Goal: Task Accomplishment & Management: Use online tool/utility

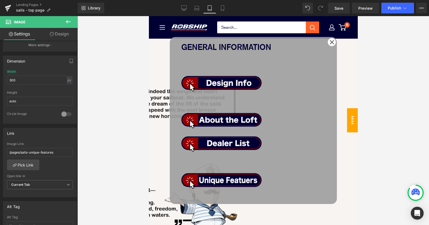
scroll to position [53, 0]
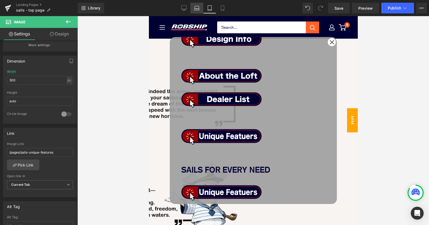
click at [199, 5] on link "Laptop" at bounding box center [197, 8] width 13 height 11
type input "90"
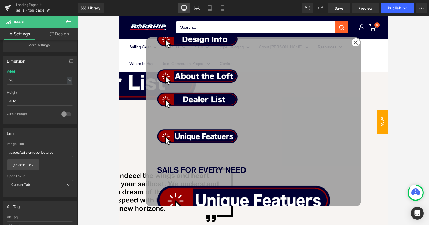
scroll to position [0, 0]
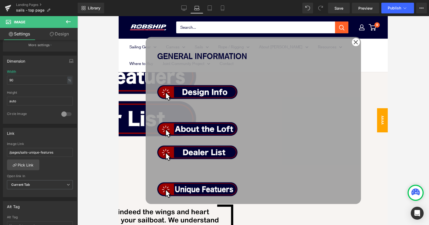
click at [119, 16] on span "Image" at bounding box center [119, 16] width 0 height 0
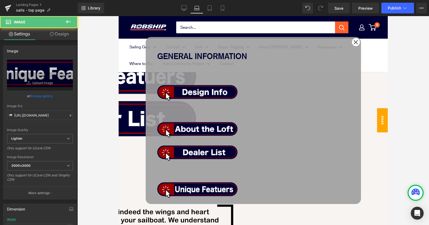
drag, startPoint x: 168, startPoint y: 127, endPoint x: 188, endPoint y: 27, distance: 102.0
click at [119, 16] on span "Row" at bounding box center [119, 16] width 0 height 0
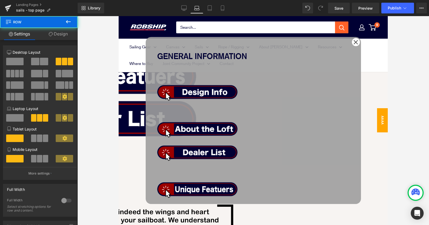
click at [60, 35] on link "Design" at bounding box center [58, 34] width 39 height 12
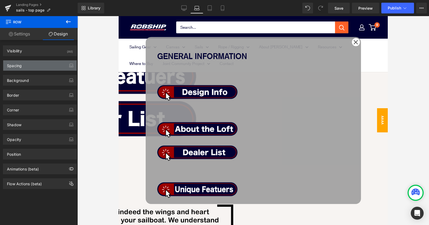
click at [36, 66] on div "Spacing" at bounding box center [39, 65] width 73 height 10
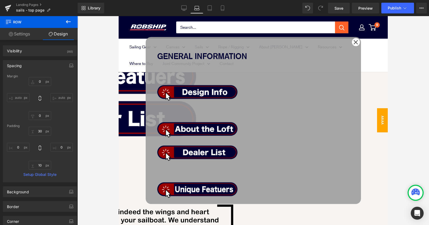
scroll to position [292, 0]
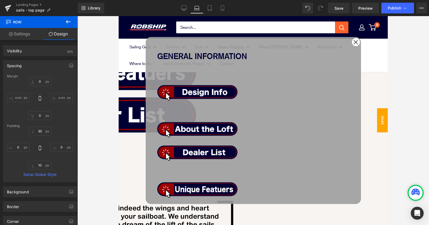
click at [211, 86] on div "Image Image Image Image Row" at bounding box center [253, 143] width 192 height 127
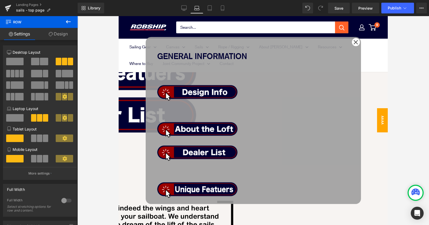
click at [193, 87] on div "Image Image Image Image Row" at bounding box center [253, 143] width 192 height 127
click at [119, 16] on span "Image" at bounding box center [119, 16] width 0 height 0
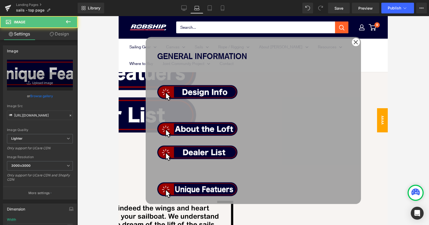
click at [62, 33] on link "Design" at bounding box center [59, 34] width 39 height 12
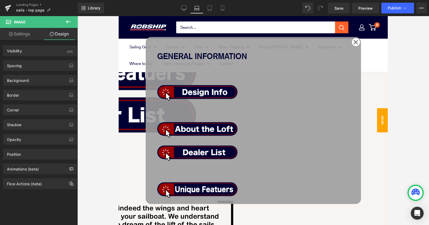
click at [23, 36] on link "Settings" at bounding box center [19, 34] width 39 height 12
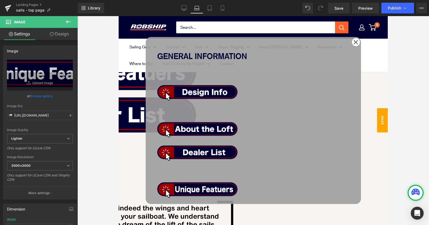
click at [119, 16] on span "Image" at bounding box center [119, 16] width 0 height 0
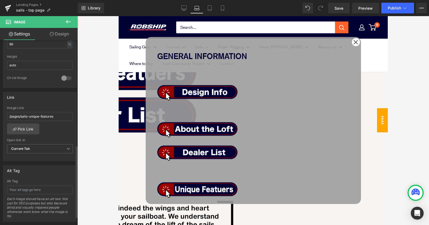
scroll to position [133, 0]
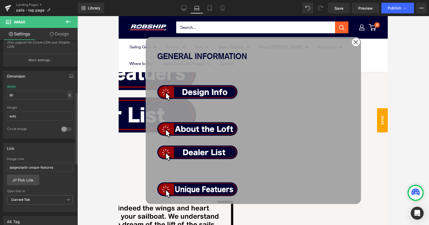
click at [67, 95] on div "%" at bounding box center [69, 94] width 5 height 7
click at [66, 110] on li "px" at bounding box center [69, 111] width 7 height 8
click at [28, 96] on input "215.4" at bounding box center [40, 95] width 66 height 9
drag, startPoint x: 28, startPoint y: 96, endPoint x: -3, endPoint y: 96, distance: 30.3
click at [0, 96] on html "Image You are previewing how the will restyle your page. You can not edit Eleme…" at bounding box center [214, 112] width 429 height 225
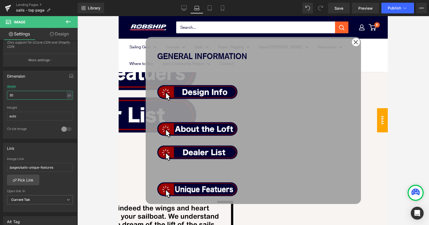
type input "300"
click at [119, 16] on span "Image" at bounding box center [119, 16] width 0 height 0
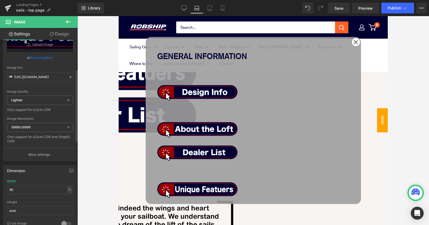
scroll to position [75, 0]
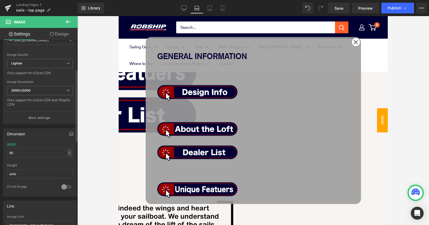
click at [70, 134] on icon "button" at bounding box center [71, 134] width 4 height 1
click at [23, 165] on input "90" at bounding box center [40, 165] width 66 height 9
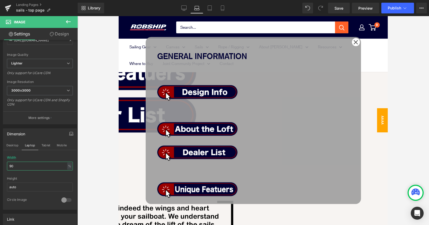
drag, startPoint x: 25, startPoint y: 168, endPoint x: -4, endPoint y: 166, distance: 28.7
click at [0, 166] on html "Image You are previewing how the will restyle your page. You can not edit Eleme…" at bounding box center [214, 112] width 429 height 225
type input "300"
click at [119, 16] on span "Image" at bounding box center [119, 16] width 0 height 0
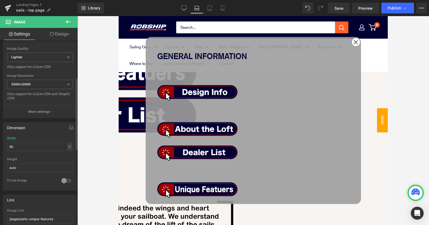
scroll to position [153, 0]
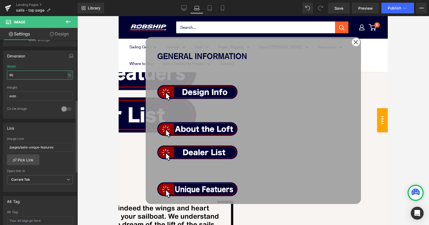
click at [70, 74] on input "90" at bounding box center [40, 74] width 66 height 9
click at [67, 74] on div "%" at bounding box center [69, 74] width 5 height 7
click at [68, 91] on li "px" at bounding box center [69, 91] width 7 height 8
click at [33, 77] on input "215.4" at bounding box center [40, 74] width 66 height 9
drag, startPoint x: 28, startPoint y: 74, endPoint x: -4, endPoint y: 74, distance: 31.9
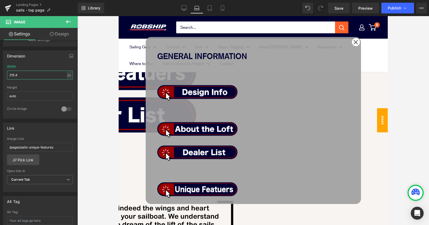
click at [0, 74] on html "Image You are previewing how the will restyle your page. You can not edit Eleme…" at bounding box center [214, 112] width 429 height 225
type input "300"
click at [344, 97] on div "Image Image Image Image Row" at bounding box center [253, 143] width 192 height 127
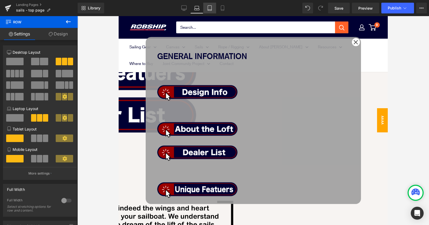
click at [210, 9] on icon at bounding box center [209, 7] width 5 height 5
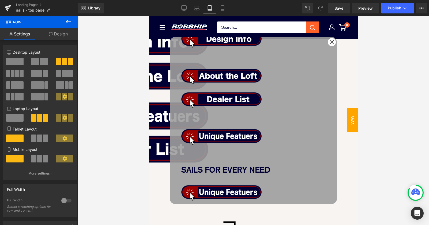
scroll to position [222, 0]
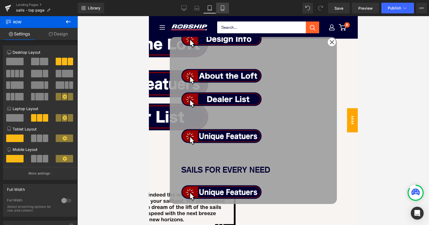
click at [223, 7] on icon at bounding box center [222, 7] width 5 height 5
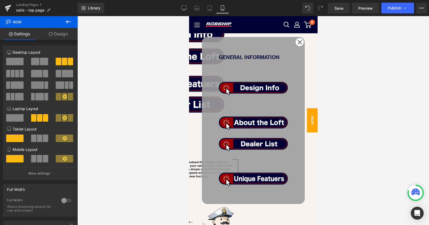
scroll to position [23, 0]
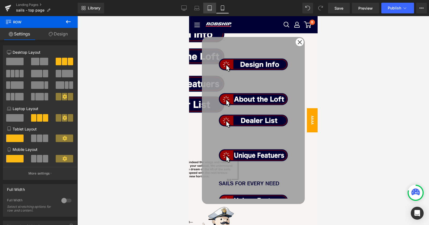
click at [212, 12] on link "Tablet" at bounding box center [209, 8] width 13 height 11
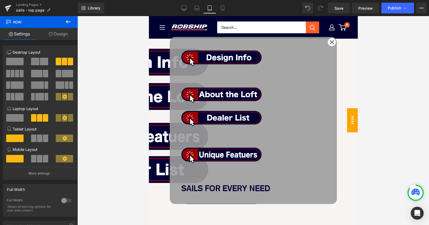
scroll to position [0, 0]
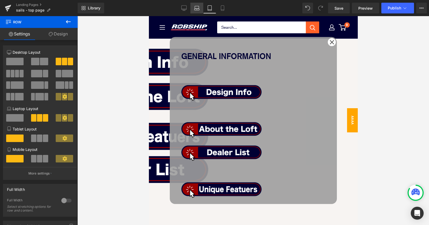
click at [197, 10] on icon at bounding box center [196, 7] width 5 height 5
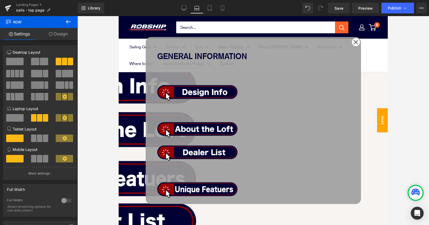
scroll to position [183, 0]
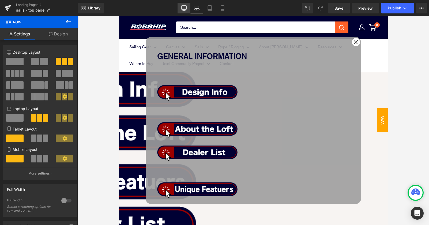
click at [183, 8] on icon at bounding box center [183, 7] width 5 height 5
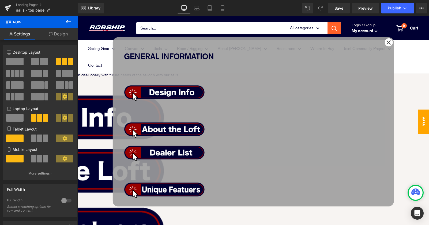
scroll to position [184, 0]
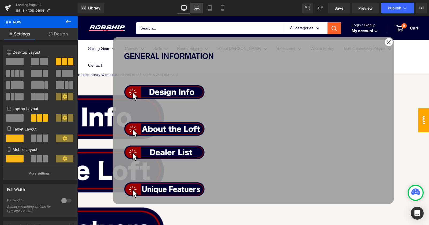
click at [197, 10] on icon at bounding box center [196, 7] width 5 height 5
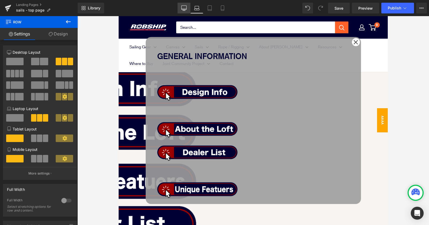
click at [181, 6] on link "Desktop" at bounding box center [184, 8] width 13 height 11
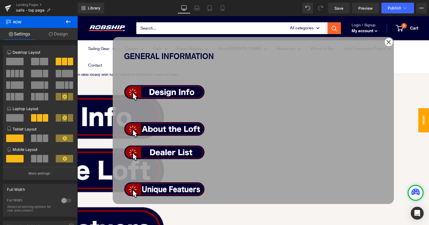
scroll to position [184, 0]
click at [77, 16] on span "Row" at bounding box center [77, 16] width 0 height 0
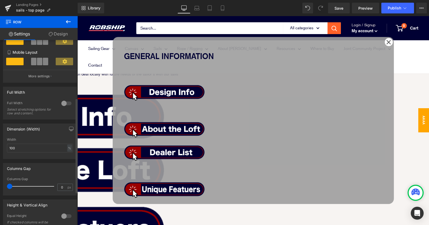
scroll to position [119, 0]
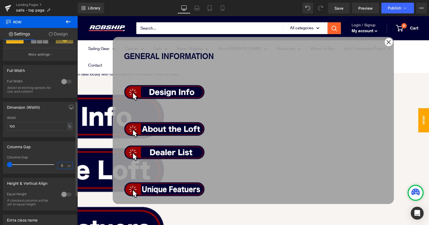
click at [61, 167] on input "0" at bounding box center [62, 165] width 9 height 7
click at [68, 167] on span "px" at bounding box center [70, 164] width 5 height 3
click at [62, 166] on input "0" at bounding box center [62, 165] width 9 height 7
drag, startPoint x: 62, startPoint y: 166, endPoint x: 33, endPoint y: 166, distance: 28.9
click at [50, 166] on div "Columns Gap 0 px" at bounding box center [40, 164] width 66 height 18
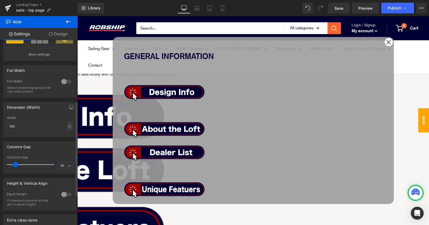
type input "2"
type input "10"
click at [197, 10] on icon at bounding box center [196, 7] width 5 height 5
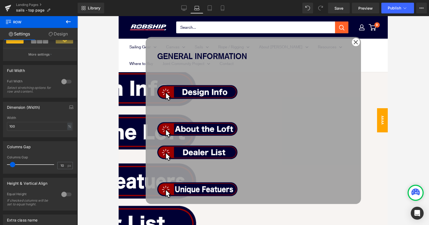
scroll to position [184, 0]
click at [209, 10] on icon at bounding box center [209, 7] width 5 height 5
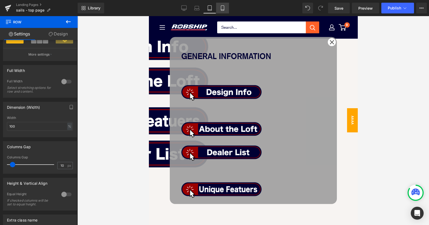
click at [221, 10] on icon at bounding box center [222, 7] width 5 height 5
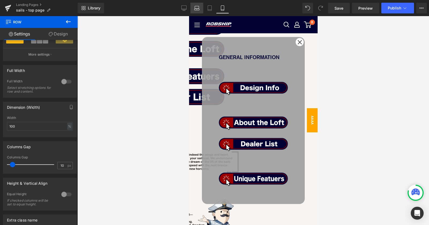
click at [198, 9] on icon at bounding box center [196, 7] width 5 height 5
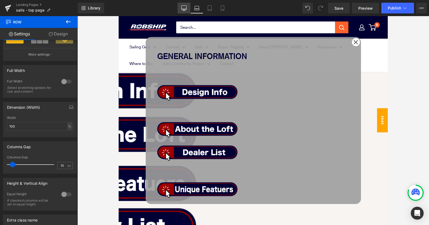
scroll to position [185, 0]
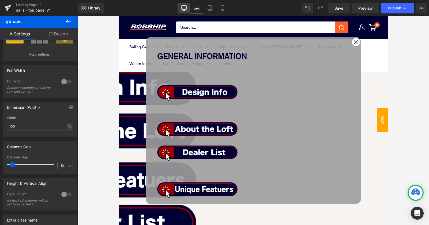
click at [184, 8] on icon at bounding box center [183, 7] width 5 height 5
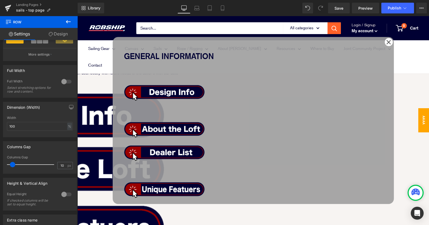
scroll to position [185, 0]
click at [77, 16] on span "Image" at bounding box center [77, 16] width 0 height 0
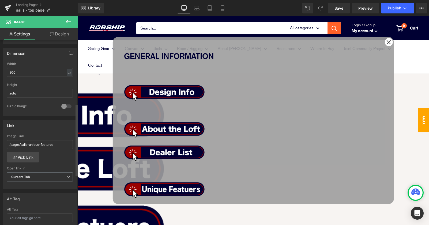
scroll to position [150, 0]
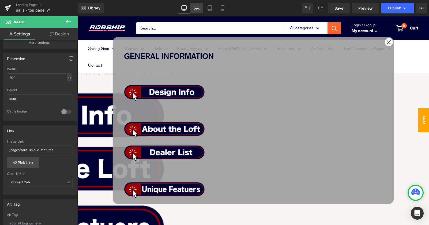
click at [195, 8] on icon at bounding box center [196, 7] width 5 height 5
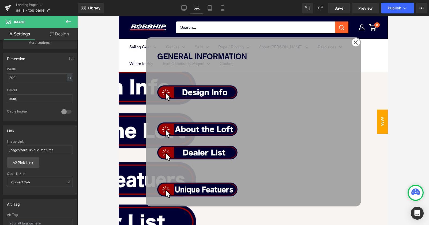
scroll to position [177, 0]
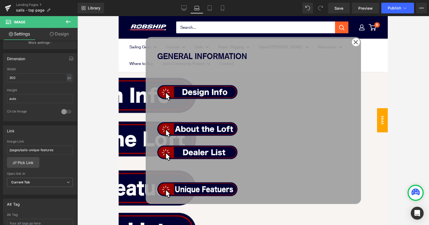
click at [119, 16] on span "Row" at bounding box center [119, 16] width 0 height 0
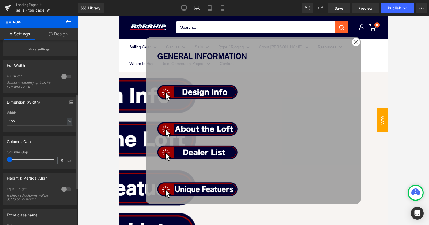
scroll to position [132, 0]
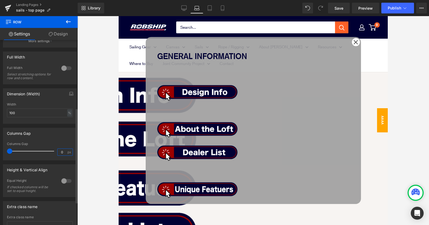
click at [60, 152] on input "0" at bounding box center [62, 151] width 9 height 7
type input "10"
click at [300, 207] on div "SAILS FOR EVERY NEED" at bounding box center [253, 218] width 192 height 23
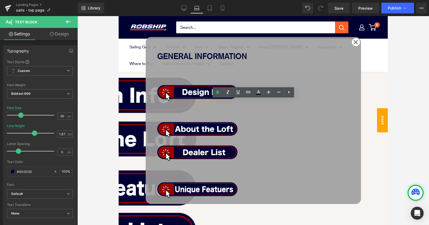
click at [119, 16] on span at bounding box center [119, 16] width 0 height 0
click at [119, 16] on span "Row" at bounding box center [119, 16] width 0 height 0
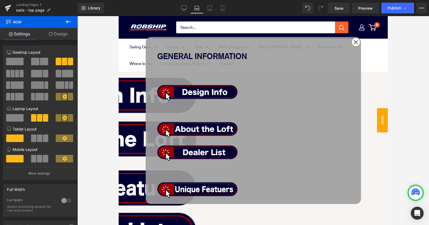
click at [119, 16] on span "Row" at bounding box center [119, 16] width 0 height 0
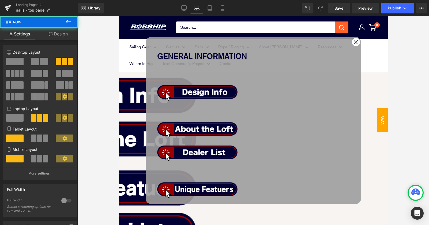
click at [57, 34] on link "Design" at bounding box center [58, 34] width 39 height 12
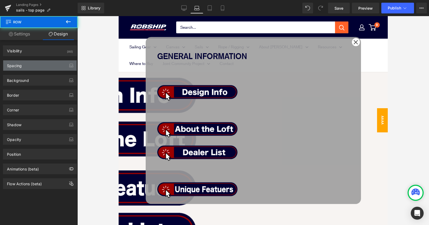
click at [46, 66] on div "Spacing" at bounding box center [39, 65] width 73 height 10
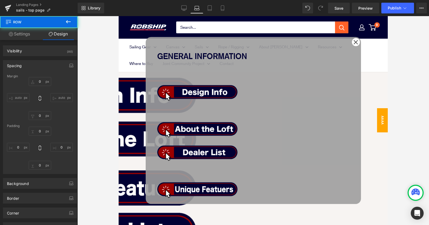
type input "0"
type input "30"
type input "0"
type input "10"
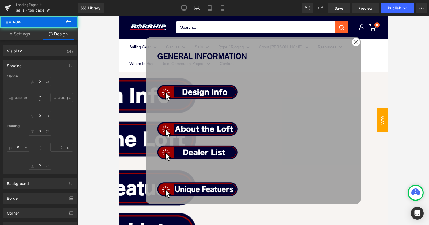
type input "0"
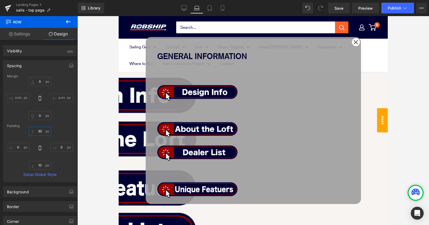
click at [39, 130] on input "30" at bounding box center [40, 130] width 23 height 9
click at [70, 66] on icon "button" at bounding box center [71, 65] width 4 height 4
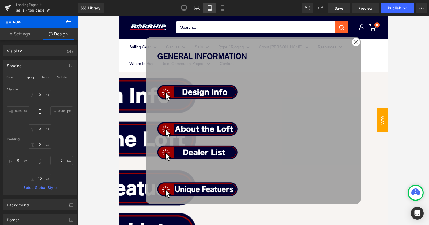
click at [211, 8] on icon at bounding box center [209, 7] width 5 height 5
type input "0"
type input "30"
type input "0"
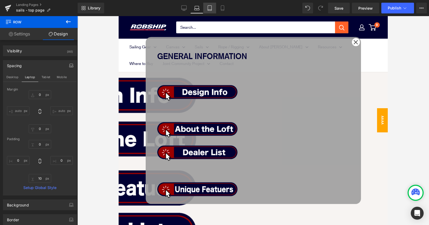
type input "10"
type input "0"
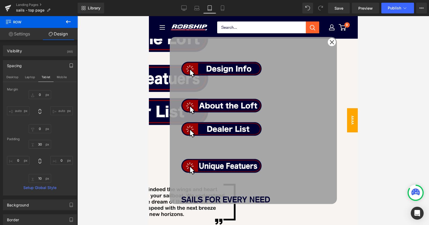
scroll to position [30, 0]
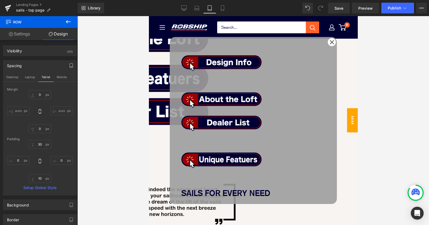
click at [149, 16] on span "Row" at bounding box center [149, 16] width 0 height 0
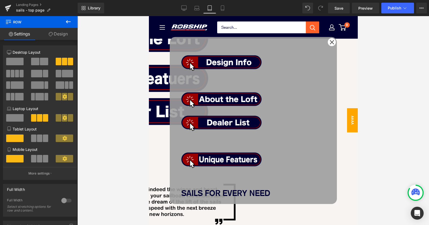
click at [61, 32] on link "Design" at bounding box center [58, 34] width 39 height 12
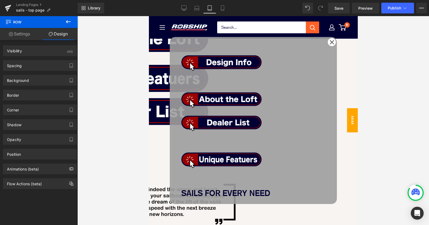
drag, startPoint x: 33, startPoint y: 62, endPoint x: 58, endPoint y: 142, distance: 83.2
click at [33, 62] on div "Spacing" at bounding box center [39, 65] width 73 height 10
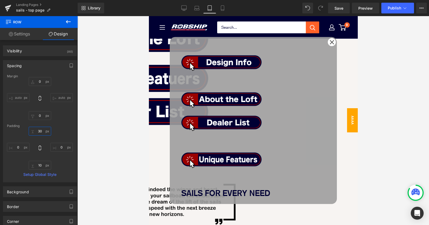
click at [38, 130] on input "30" at bounding box center [40, 130] width 23 height 9
click at [41, 130] on input "text" at bounding box center [40, 130] width 23 height 9
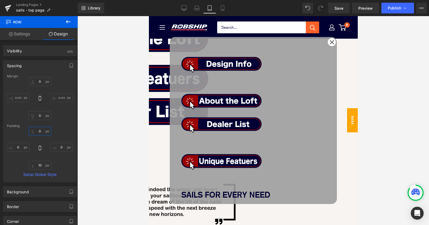
scroll to position [53, 0]
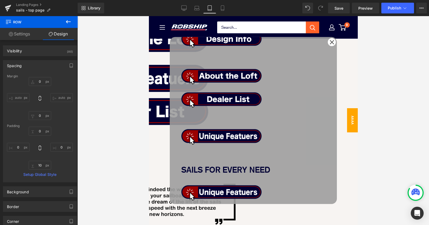
click at [149, 16] on span "Row" at bounding box center [149, 16] width 0 height 0
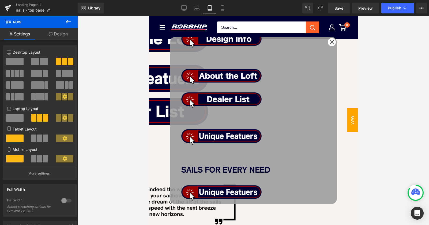
click at [64, 35] on link "Design" at bounding box center [58, 34] width 39 height 12
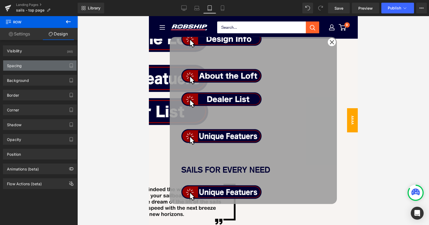
click at [37, 64] on div "Spacing" at bounding box center [39, 65] width 73 height 10
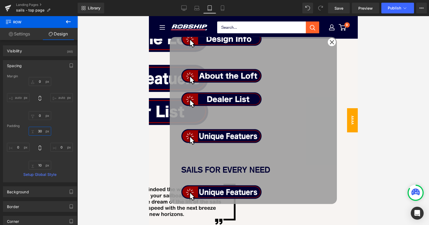
click at [37, 130] on input "30" at bounding box center [40, 130] width 23 height 9
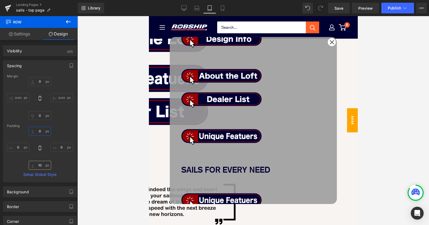
scroll to position [45, 0]
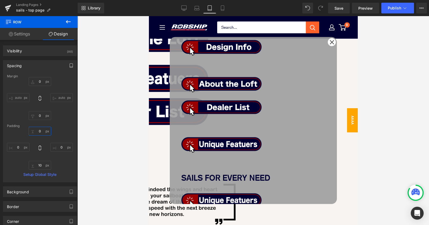
type input "0"
click at [70, 66] on icon "button" at bounding box center [71, 65] width 4 height 4
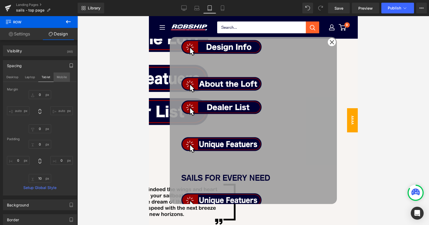
click at [62, 77] on button "Mobile" at bounding box center [62, 76] width 16 height 9
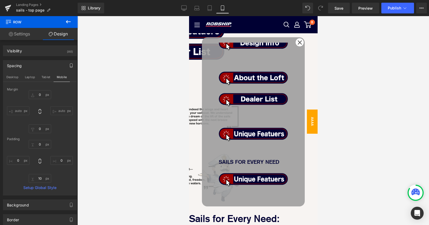
type input "0"
type input "10"
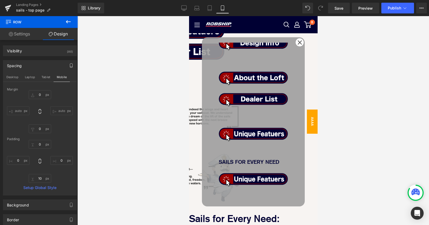
type input "0"
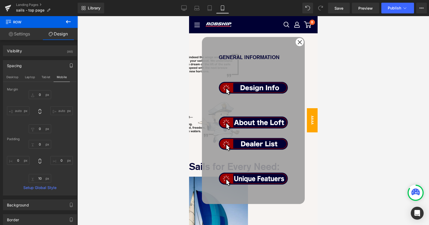
scroll to position [194, 0]
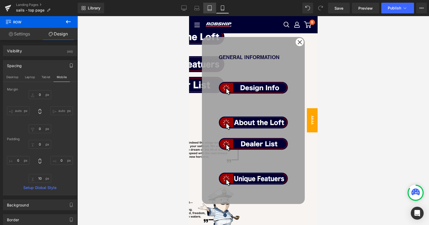
drag, startPoint x: 209, startPoint y: 7, endPoint x: 60, endPoint y: 9, distance: 149.0
click at [209, 7] on icon at bounding box center [209, 7] width 5 height 5
type input "0"
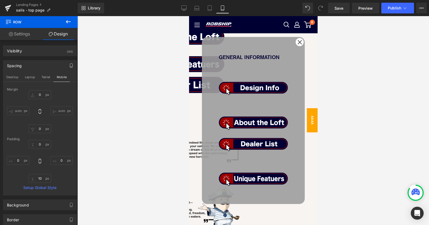
type input "0"
type input "10"
type input "0"
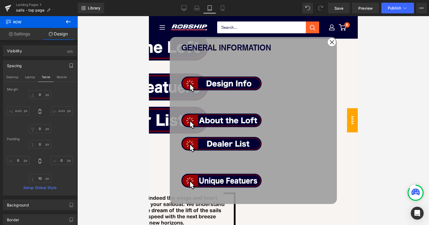
scroll to position [10, 0]
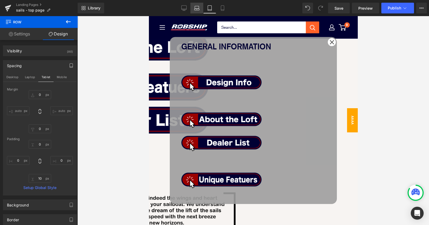
click at [196, 8] on icon at bounding box center [196, 7] width 5 height 5
type input "0"
type input "30"
type input "0"
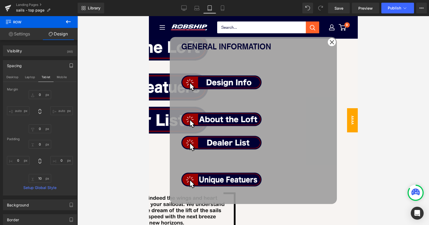
type input "10"
type input "0"
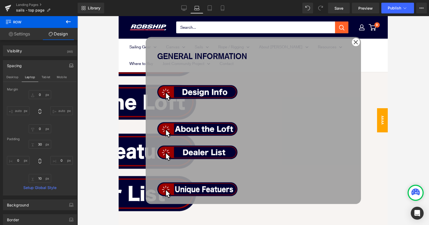
scroll to position [215, 0]
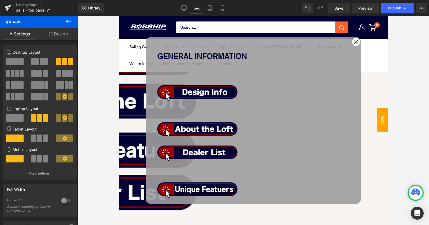
click at [119, 16] on span "Row" at bounding box center [119, 16] width 0 height 0
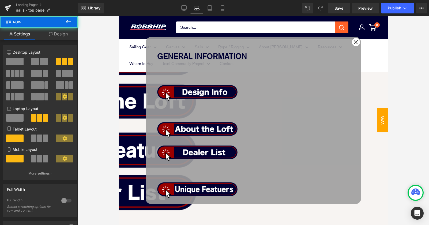
click at [55, 31] on link "Design" at bounding box center [58, 34] width 39 height 12
click at [0, 0] on div "Spacing" at bounding box center [0, 0] width 0 height 0
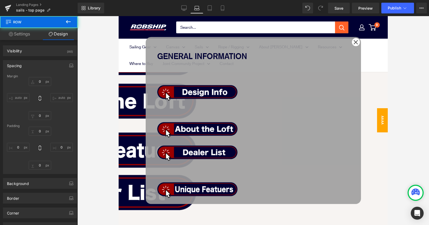
type input "0"
type input "30"
type input "0"
type input "10"
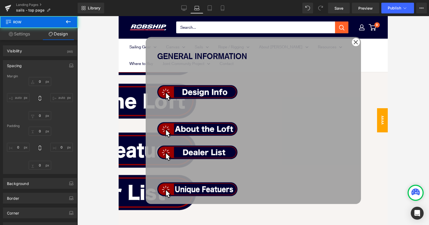
type input "0"
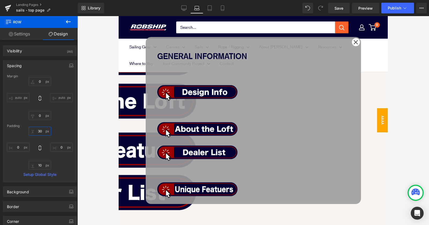
click at [39, 131] on input "30" at bounding box center [40, 130] width 23 height 9
type input "0"
click at [222, 156] on div "GENERAL INFORMATION Text Block Image Image Image Image Row SAILS FOR EVERY NEED…" at bounding box center [253, 120] width 215 height 167
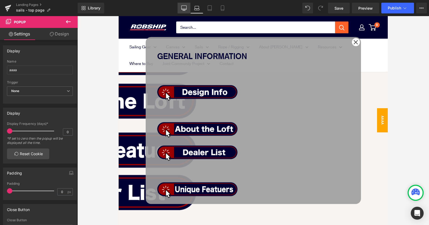
click at [184, 12] on link "Desktop" at bounding box center [184, 8] width 13 height 11
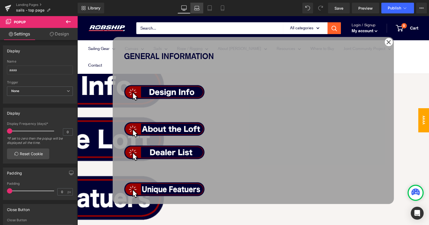
click at [196, 9] on icon at bounding box center [197, 10] width 5 height 2
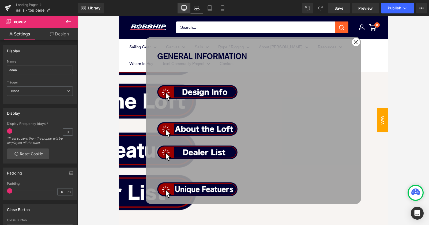
click at [184, 8] on icon at bounding box center [183, 7] width 5 height 5
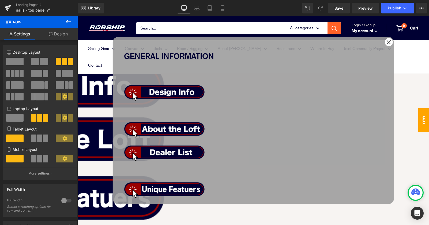
click at [77, 16] on span "Row" at bounding box center [77, 16] width 0 height 0
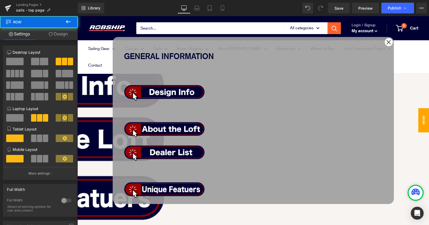
click at [58, 33] on link "Design" at bounding box center [58, 34] width 39 height 12
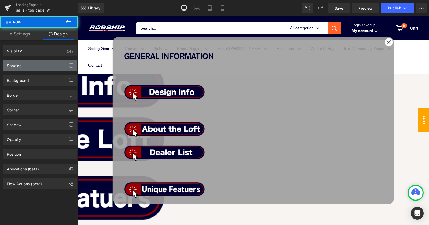
click at [31, 66] on div "Spacing" at bounding box center [39, 65] width 73 height 10
type input "0"
type input "30"
type input "0"
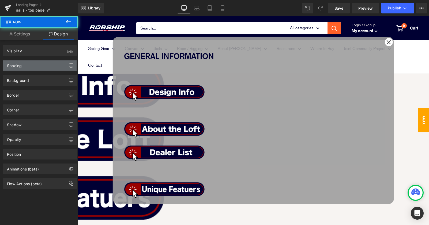
type input "10"
type input "0"
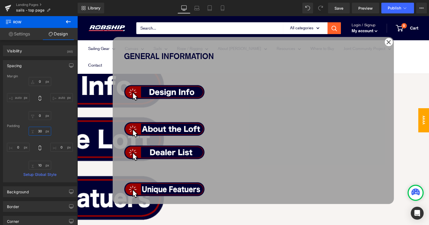
click at [39, 132] on input "30" at bounding box center [40, 130] width 23 height 9
type input "0"
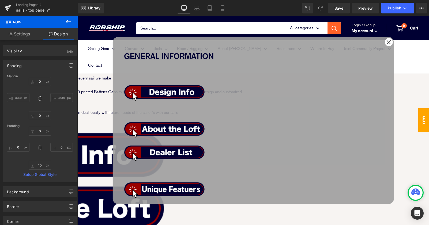
scroll to position [159, 0]
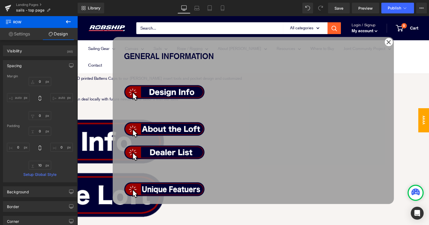
click at [77, 16] on span "Popup" at bounding box center [77, 16] width 0 height 0
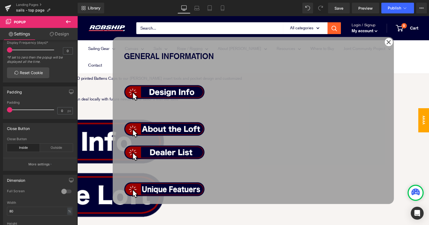
scroll to position [114, 0]
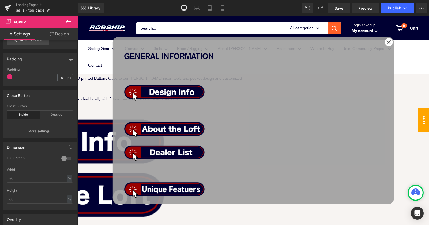
click at [64, 37] on link "Design" at bounding box center [59, 34] width 39 height 12
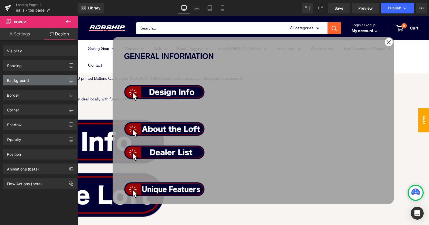
click at [38, 81] on div "Background" at bounding box center [39, 80] width 73 height 10
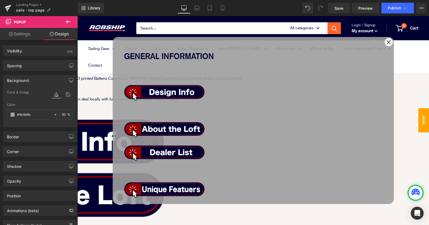
type input "#9e9e9e"
type input "90"
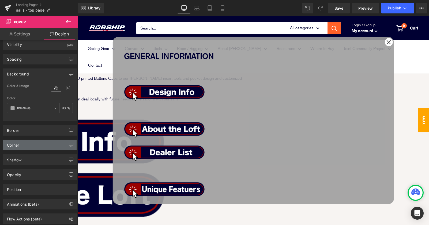
scroll to position [6, 0]
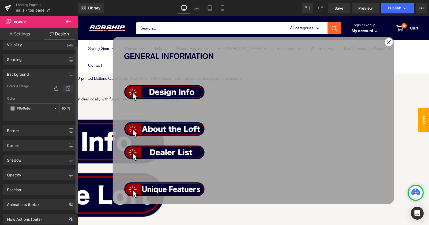
click at [66, 90] on icon at bounding box center [68, 88] width 10 height 7
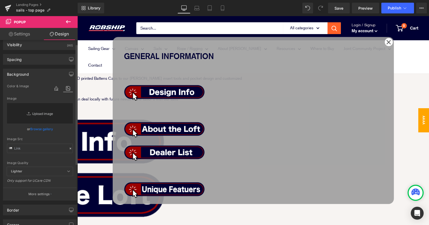
click at [35, 114] on link "Replace Image" at bounding box center [40, 113] width 66 height 20
type input "C:\fakepath\10-1-8-5.jpg"
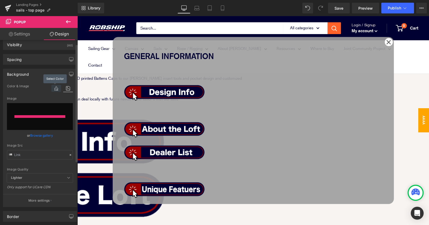
type input "[URL][DOMAIN_NAME]"
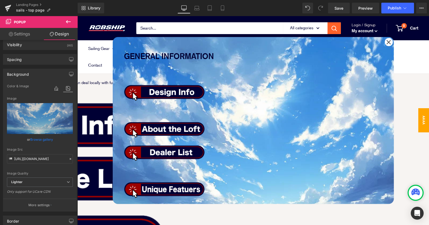
scroll to position [175, 0]
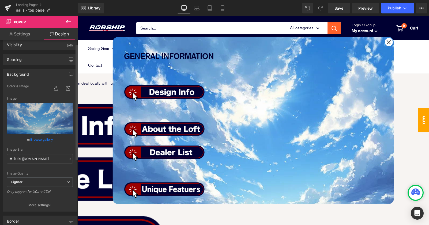
click at [66, 88] on icon at bounding box center [68, 88] width 10 height 7
click at [65, 89] on icon at bounding box center [68, 88] width 10 height 7
click at [54, 90] on icon at bounding box center [56, 88] width 10 height 7
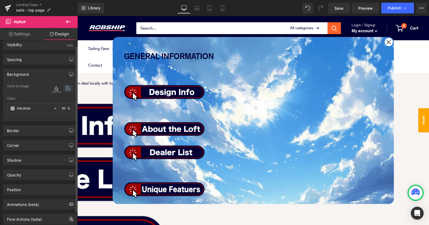
click at [65, 88] on icon at bounding box center [68, 88] width 10 height 7
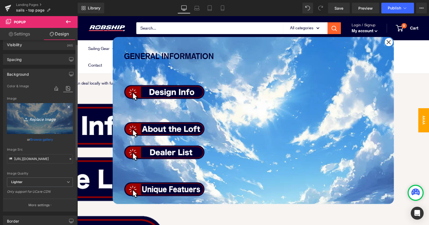
click at [38, 118] on icon "Replace Image" at bounding box center [39, 118] width 43 height 7
type input "C:\fakepath\10-1-8-5.png"
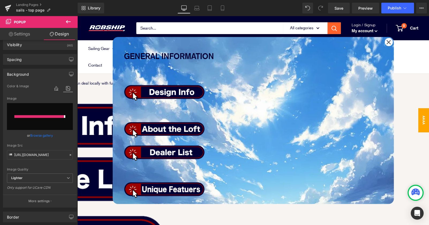
type input "[URL][DOMAIN_NAME]"
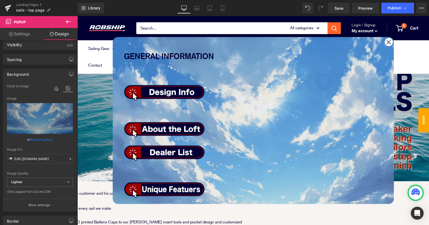
scroll to position [0, 0]
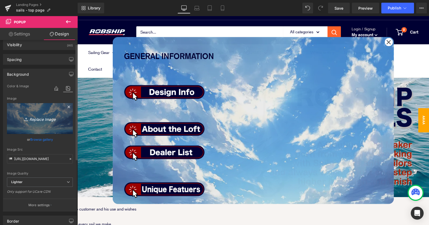
click at [42, 117] on icon "Replace Image" at bounding box center [39, 118] width 43 height 7
type input "C:\fakepath\10-1-8-5aa.png"
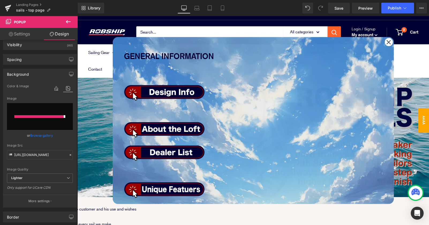
type input "[URL][DOMAIN_NAME]"
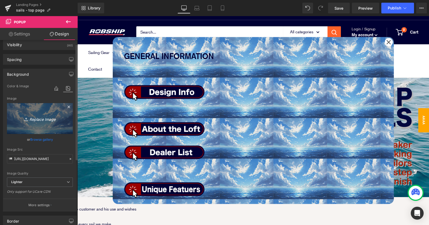
click at [31, 118] on icon "Replace Image" at bounding box center [39, 118] width 43 height 7
type input "C:\fakepath\10-1-8-5.png"
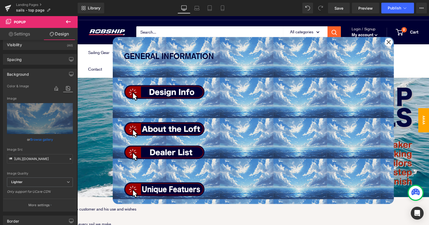
type input "[URL][DOMAIN_NAME]"
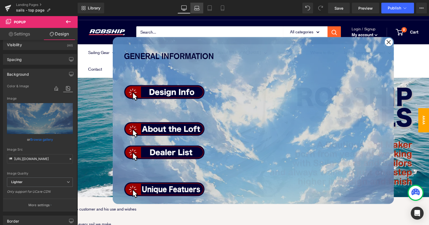
click at [197, 7] on icon at bounding box center [196, 7] width 5 height 5
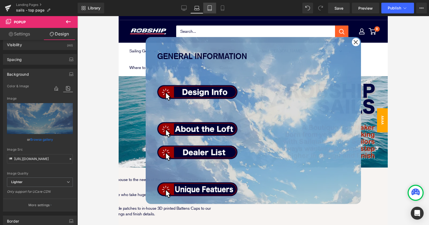
click at [206, 11] on link "Tablet" at bounding box center [209, 8] width 13 height 11
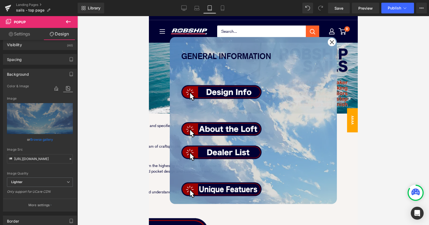
click at [214, 11] on link "Tablet" at bounding box center [209, 8] width 13 height 11
click at [222, 10] on icon at bounding box center [222, 7] width 5 height 5
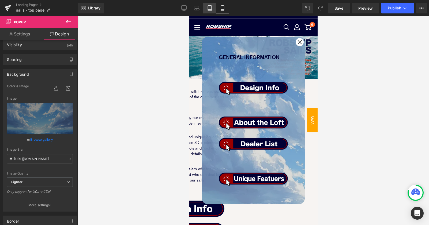
click at [210, 9] on icon at bounding box center [209, 7] width 5 height 5
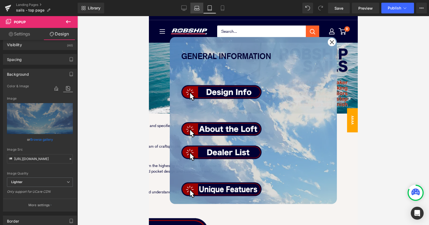
drag, startPoint x: 201, startPoint y: 8, endPoint x: 191, endPoint y: 8, distance: 9.7
click at [201, 8] on link "Laptop" at bounding box center [197, 8] width 13 height 11
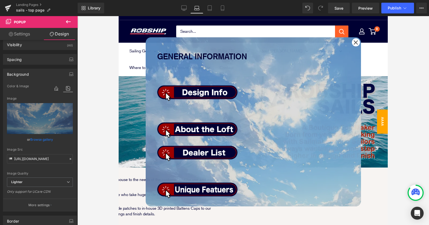
click at [191, 8] on link "Laptop" at bounding box center [197, 8] width 13 height 11
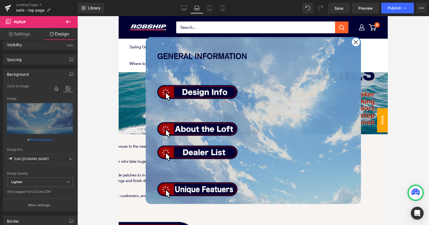
scroll to position [29, 0]
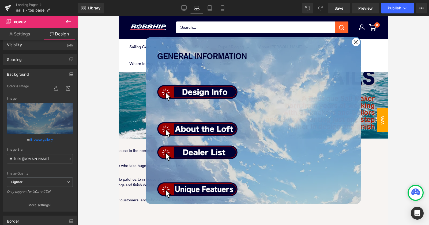
click at [107, 127] on div at bounding box center [253, 120] width 352 height 208
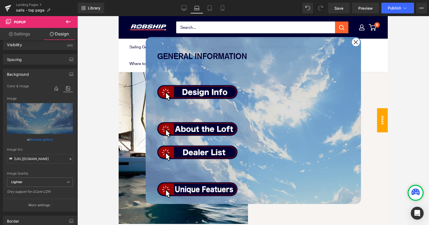
scroll to position [773, 0]
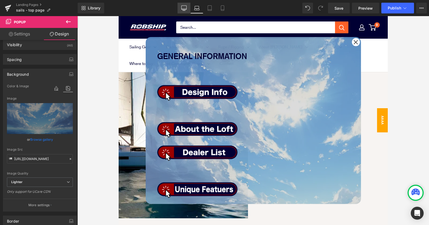
click at [185, 8] on icon at bounding box center [183, 7] width 5 height 5
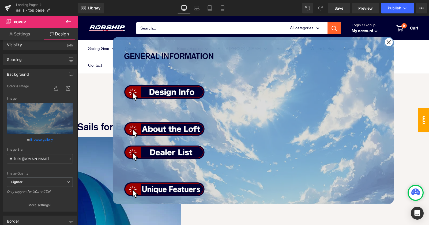
scroll to position [736, 0]
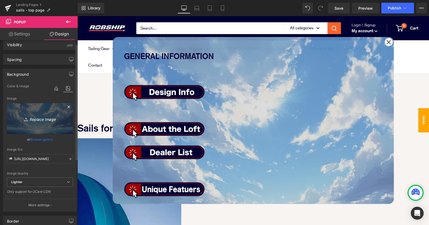
click at [42, 121] on icon "Replace Image" at bounding box center [39, 118] width 43 height 7
type input "C:\fakepath\p000027_sea.png"
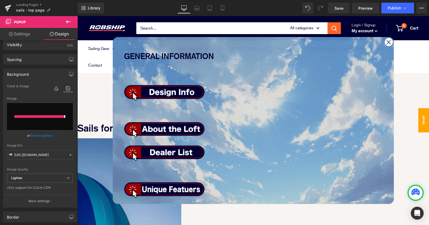
type input "[URL][DOMAIN_NAME]"
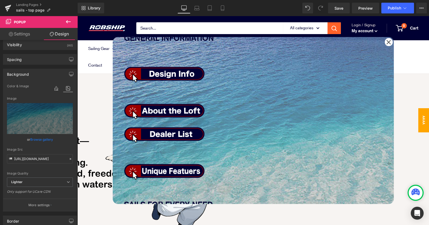
scroll to position [0, 0]
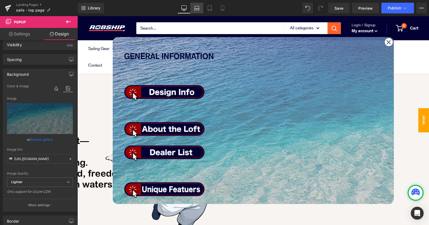
click at [198, 9] on icon at bounding box center [196, 7] width 5 height 5
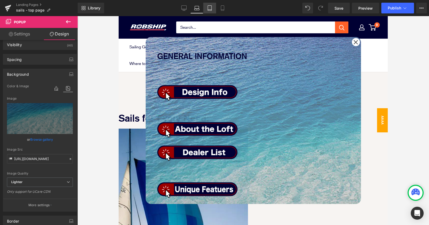
click at [211, 8] on icon at bounding box center [209, 7] width 5 height 5
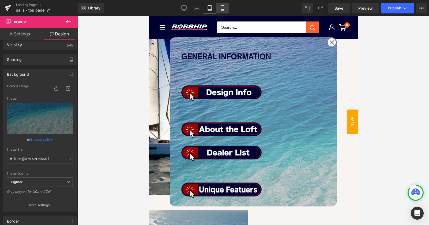
click at [222, 9] on icon at bounding box center [222, 7] width 5 height 5
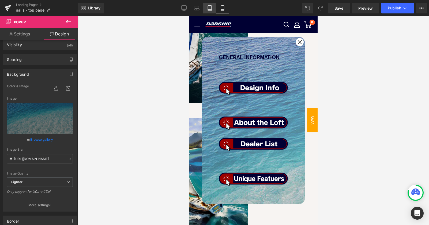
click at [210, 8] on icon at bounding box center [209, 7] width 5 height 5
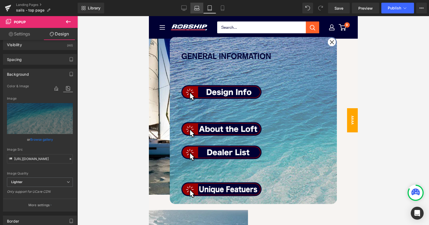
click at [203, 6] on link "Laptop" at bounding box center [197, 8] width 13 height 11
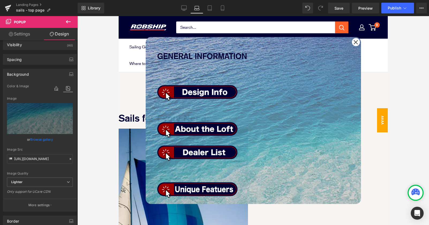
click at [119, 16] on span "Text Block" at bounding box center [119, 16] width 0 height 0
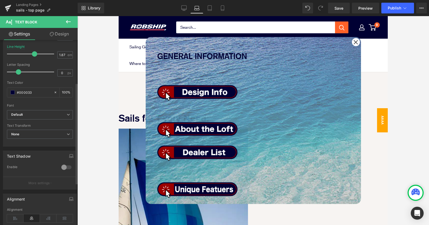
scroll to position [79, 0]
click at [63, 134] on span "None" at bounding box center [40, 133] width 66 height 9
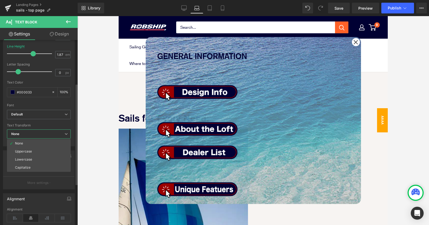
click at [63, 105] on div "Font" at bounding box center [39, 105] width 64 height 4
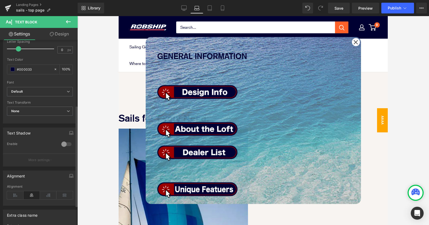
scroll to position [155, 0]
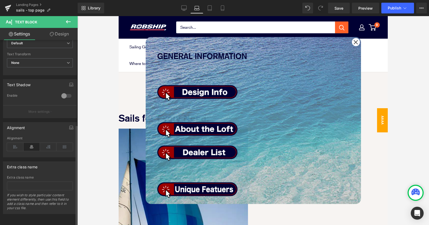
click at [60, 91] on div at bounding box center [66, 95] width 13 height 9
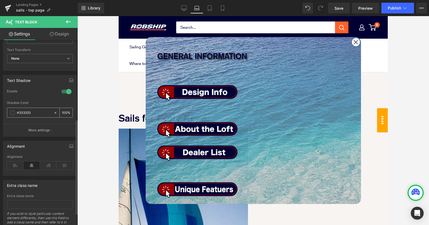
click at [14, 113] on span at bounding box center [12, 112] width 4 height 4
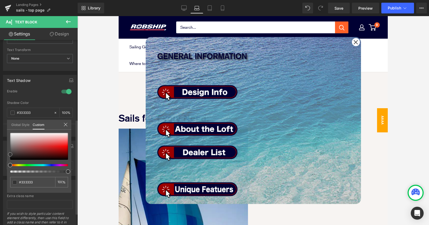
type input "#b54444"
type input "#b24c4c"
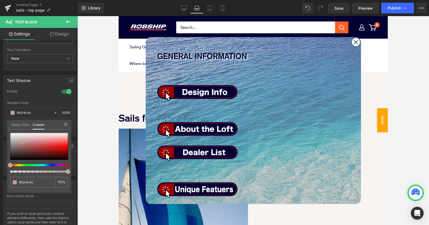
type input "#ffffff"
drag, startPoint x: 36, startPoint y: 146, endPoint x: -4, endPoint y: 122, distance: 46.4
click at [0, 122] on html "Text Block You are previewing how the will restyle your page. You can not edit …" at bounding box center [214, 112] width 429 height 225
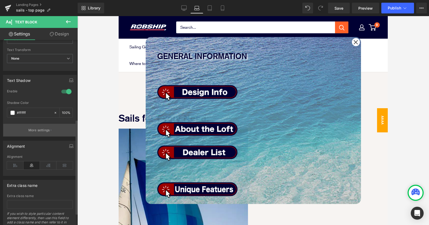
click at [51, 131] on button "More settings" at bounding box center [39, 130] width 73 height 13
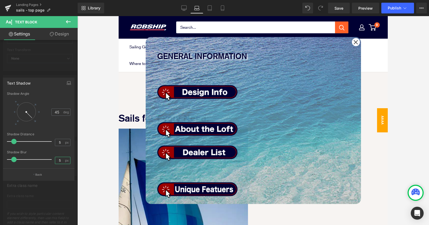
click at [62, 160] on input "5" at bounding box center [59, 160] width 9 height 7
drag, startPoint x: 63, startPoint y: 160, endPoint x: 33, endPoint y: 160, distance: 29.2
click at [42, 160] on div "Shadow Blur 5 px" at bounding box center [39, 159] width 64 height 18
type input "2"
click at [62, 143] on input "5" at bounding box center [59, 142] width 9 height 7
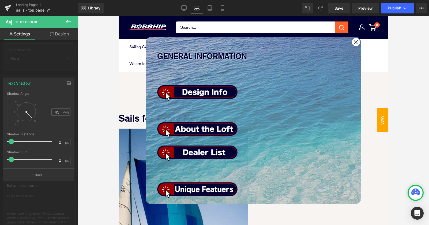
click at [57, 128] on div "Shadow Angle 45 deg" at bounding box center [39, 112] width 64 height 40
drag, startPoint x: 62, startPoint y: 143, endPoint x: 49, endPoint y: 143, distance: 13.1
click at [52, 143] on div "Shadow Distance 2 px" at bounding box center [39, 141] width 64 height 18
type input "4"
click at [62, 161] on input "2" at bounding box center [59, 160] width 9 height 7
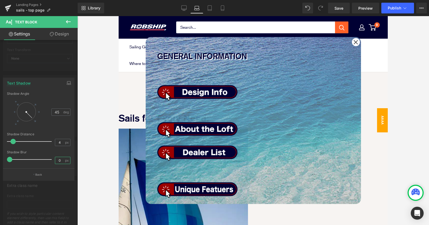
type input "0"
click at [63, 129] on div "Shadow Angle 45 deg" at bounding box center [39, 112] width 64 height 40
click at [61, 160] on input "0" at bounding box center [59, 160] width 9 height 7
type input "1"
click at [64, 124] on div "45 deg" at bounding box center [39, 111] width 64 height 25
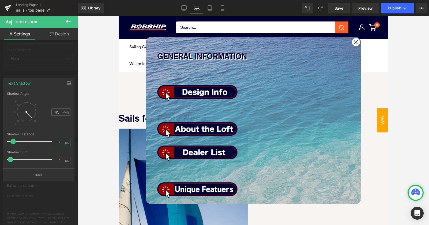
click at [62, 142] on input "4" at bounding box center [59, 142] width 9 height 7
type input "2"
click at [222, 57] on strong "GENERAL INFORMATION" at bounding box center [202, 56] width 90 height 10
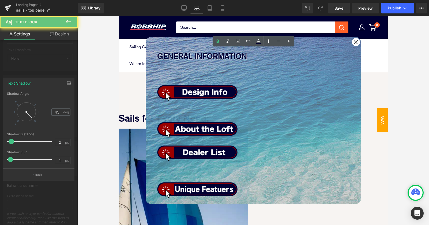
click at [206, 55] on p "GENERAL INFORMATION" at bounding box center [253, 56] width 192 height 15
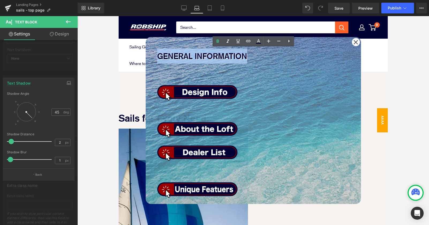
drag, startPoint x: 206, startPoint y: 55, endPoint x: 316, endPoint y: 57, distance: 109.6
click at [316, 57] on p "GENERAL INFORMATION" at bounding box center [253, 56] width 192 height 15
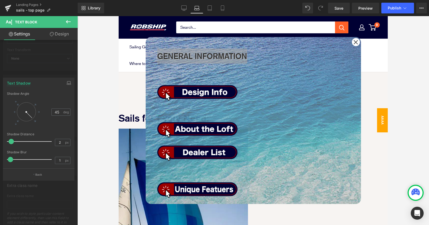
click at [70, 20] on icon at bounding box center [68, 21] width 6 height 6
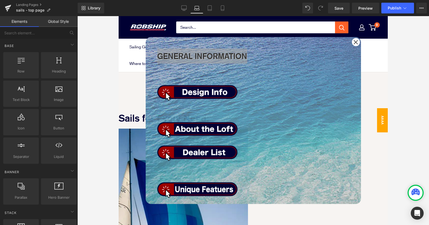
click at [119, 16] on span "Text Block" at bounding box center [119, 16] width 0 height 0
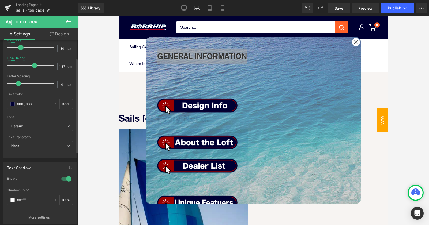
scroll to position [0, 0]
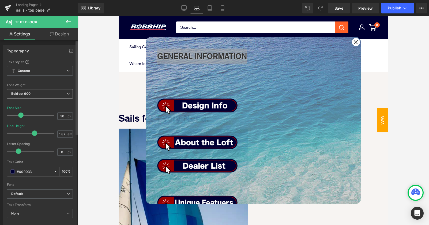
click at [51, 94] on span "Boldest 900" at bounding box center [40, 93] width 66 height 9
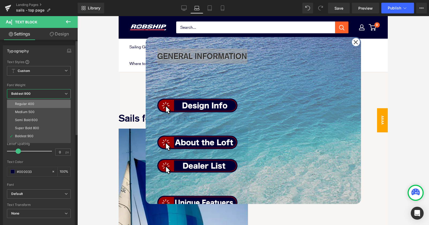
scroll to position [44, 0]
click at [46, 107] on li "Super Bold 800" at bounding box center [40, 107] width 66 height 8
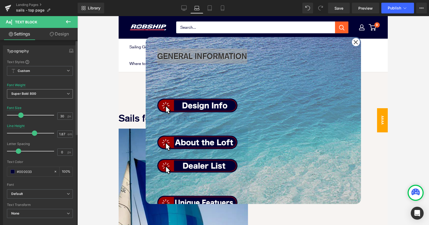
click at [47, 91] on span "Super Bold 800" at bounding box center [40, 93] width 66 height 9
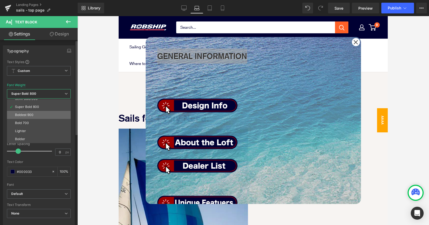
click at [44, 113] on li "Boldest 900" at bounding box center [40, 115] width 66 height 8
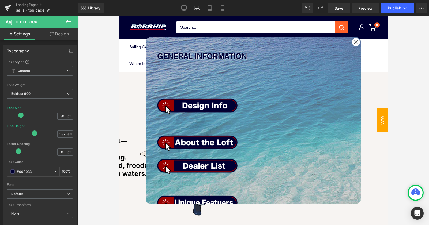
scroll to position [486, 0]
click at [119, 16] on span "Text Block" at bounding box center [119, 16] width 0 height 0
click at [119, 16] on span "Popup" at bounding box center [119, 16] width 0 height 0
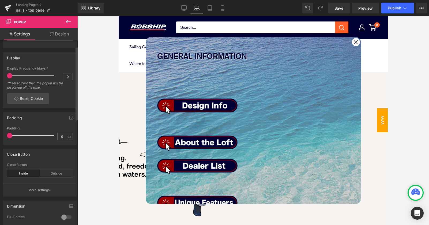
scroll to position [3, 0]
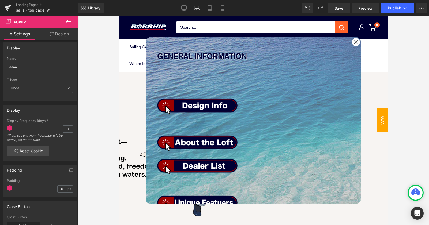
click at [119, 16] on span "Popup" at bounding box center [119, 16] width 0 height 0
click at [62, 31] on link "Design" at bounding box center [59, 34] width 39 height 12
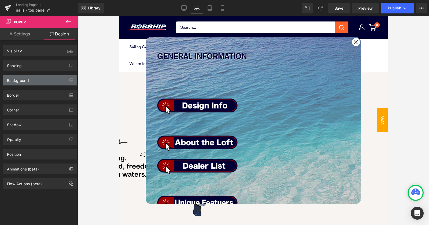
click at [29, 81] on div "Background" at bounding box center [39, 80] width 73 height 10
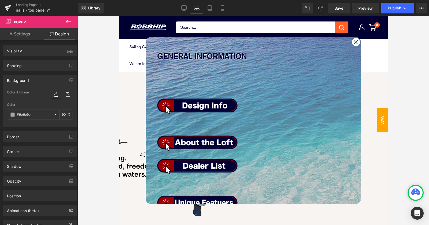
click at [119, 16] on span "Popup" at bounding box center [119, 16] width 0 height 0
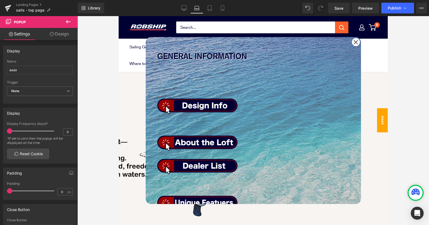
click at [68, 39] on link "Design" at bounding box center [59, 34] width 39 height 12
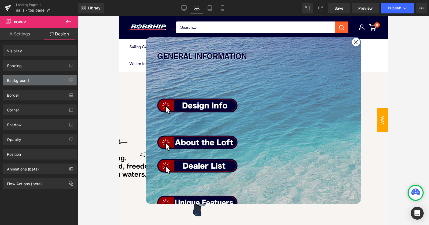
click at [48, 80] on div "Background" at bounding box center [39, 80] width 73 height 10
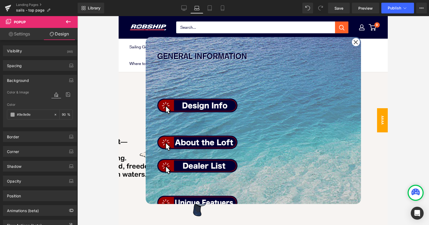
type input "#9e9e9e"
type input "90"
click at [65, 93] on icon at bounding box center [68, 94] width 10 height 7
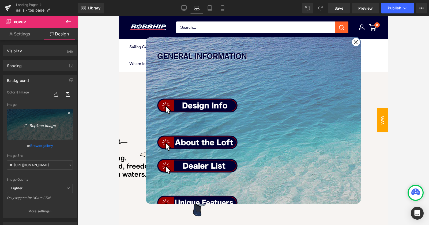
click at [41, 124] on icon "Replace Image" at bounding box center [39, 124] width 43 height 7
type input "C:\fakepath\p000027_sea.png"
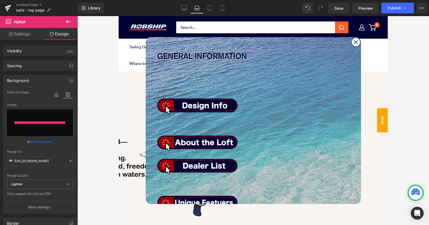
type input "[URL][DOMAIN_NAME]"
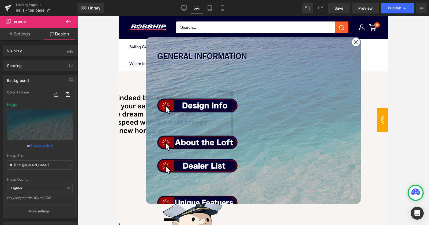
scroll to position [402, 0]
click at [67, 96] on icon at bounding box center [68, 94] width 10 height 7
click at [54, 93] on icon at bounding box center [56, 94] width 10 height 7
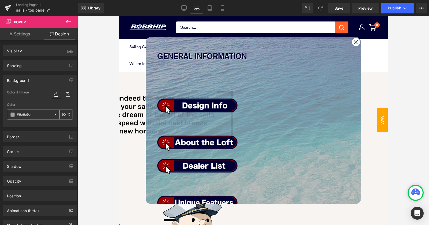
click at [11, 115] on span at bounding box center [12, 114] width 4 height 4
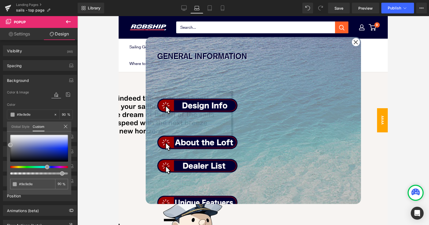
drag, startPoint x: 11, startPoint y: 167, endPoint x: 47, endPoint y: 167, distance: 35.6
click at [47, 167] on span at bounding box center [47, 167] width 4 height 4
click at [24, 142] on div at bounding box center [39, 148] width 58 height 27
type input "#a6aac8"
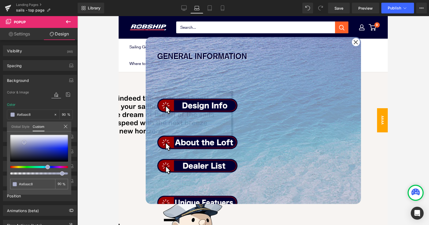
type input "#818bd4"
click at [39, 143] on div at bounding box center [39, 148] width 58 height 27
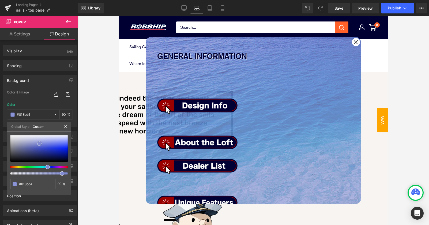
click at [46, 148] on div at bounding box center [39, 148] width 58 height 27
type input "#3042c9"
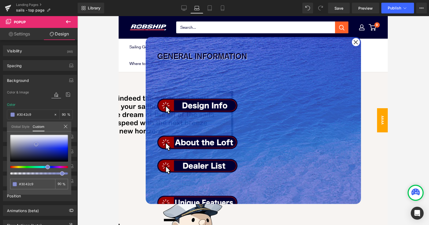
type input "#616dc6"
type input "#6f7ac7"
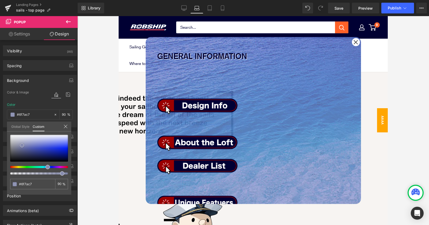
type input "#959dd4"
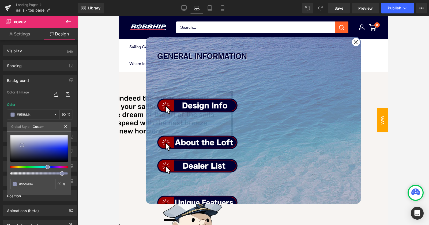
type input "#888dae"
type input "#8b90b0"
drag, startPoint x: 36, startPoint y: 144, endPoint x: 19, endPoint y: 145, distance: 16.9
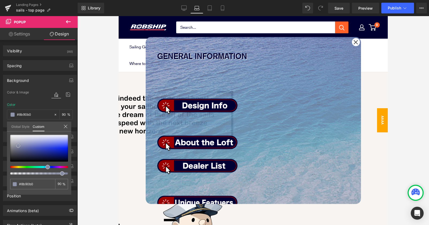
click at [19, 145] on div at bounding box center [39, 148] width 58 height 27
type input "#8f94b1"
type input "#7d829b"
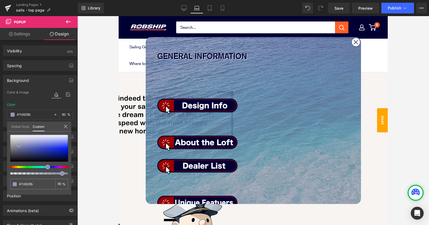
type input "#8c91aa"
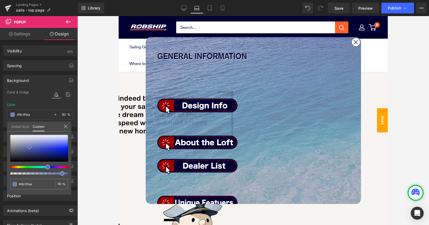
type input "#7d86b9"
type input "#5460a4"
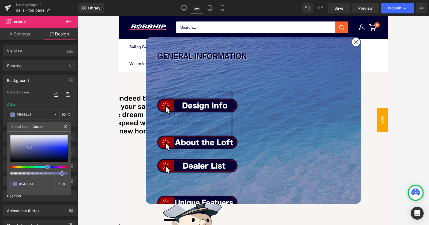
type input "#4f5b9a"
type input "#515e9e"
type input "#6471b4"
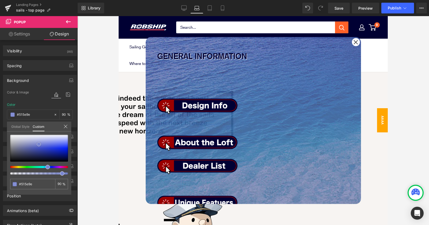
type input "#6471b4"
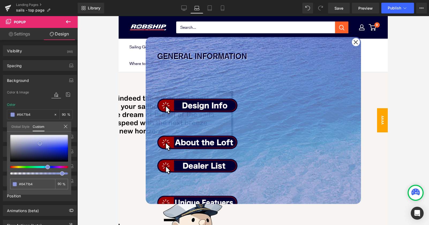
type input "#7885cd"
type input "#8390d7"
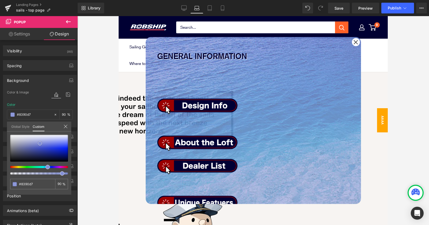
type input "#8b97d9"
type input "#9ea8df"
type input "#9ea6e0"
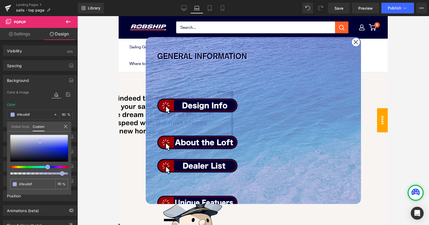
type input "#9ea6e0"
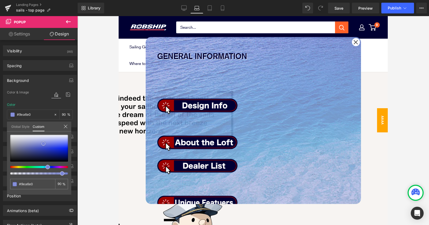
type input "#8c95dd"
type input "#7b86d9"
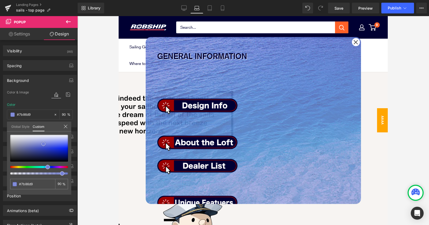
type input "#7682d9"
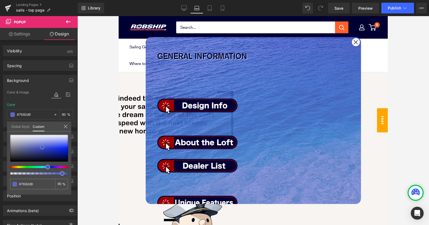
type input "#515fcc"
type input "#4958ca"
type input "#8d97dc"
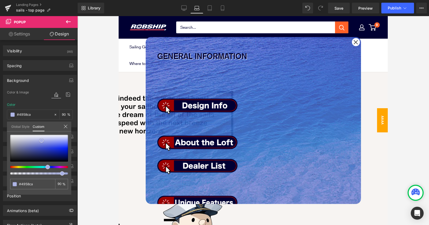
type input "#8d97dc"
type input "#98a2e0"
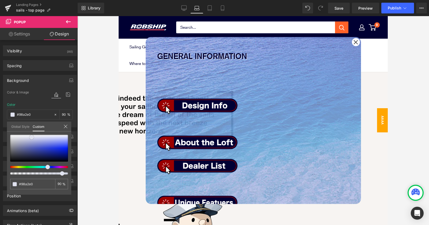
type input "#d0d4f0"
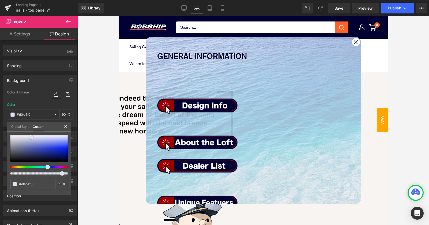
type input "#e2e5f2"
type input "#dfe2f0"
type input "#d5d9eb"
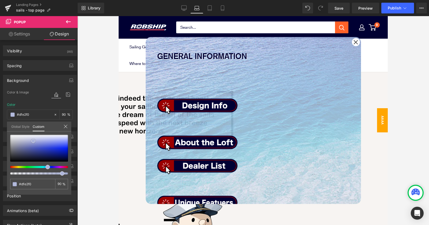
type input "#d5d9eb"
type input "#a9b1d9"
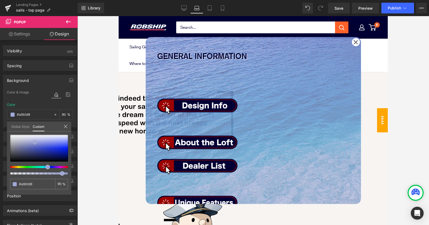
drag, startPoint x: 19, startPoint y: 145, endPoint x: 35, endPoint y: 142, distance: 16.3
click at [35, 142] on span at bounding box center [35, 142] width 4 height 4
drag, startPoint x: 64, startPoint y: 173, endPoint x: 79, endPoint y: 173, distance: 15.5
click at [79, 173] on div "Text Block You are previewing how the will restyle your page. You can not edit …" at bounding box center [214, 117] width 429 height 234
drag, startPoint x: 66, startPoint y: 172, endPoint x: 58, endPoint y: 175, distance: 8.2
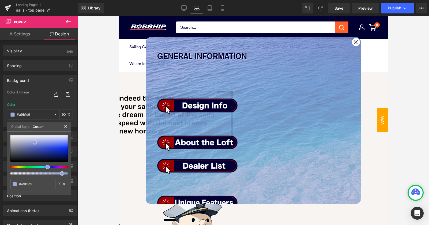
click at [58, 175] on div "#a9b1d9 90 %" at bounding box center [39, 165] width 64 height 60
drag, startPoint x: 47, startPoint y: 167, endPoint x: 44, endPoint y: 166, distance: 3.3
click at [44, 166] on span at bounding box center [46, 167] width 4 height 4
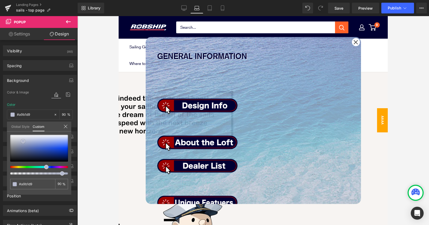
drag, startPoint x: 43, startPoint y: 142, endPoint x: 23, endPoint y: 142, distance: 20.4
click at [23, 141] on div at bounding box center [39, 148] width 58 height 27
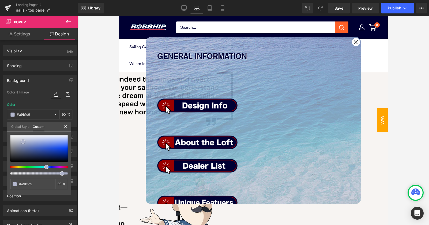
scroll to position [420, 0]
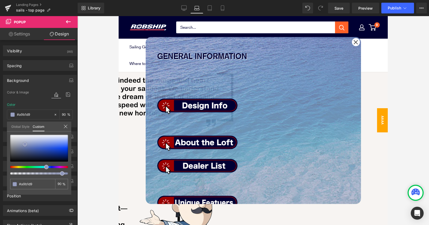
drag, startPoint x: 24, startPoint y: 141, endPoint x: 26, endPoint y: 143, distance: 3.1
click at [26, 143] on span at bounding box center [25, 144] width 4 height 4
click at [25, 144] on link at bounding box center [25, 144] width 0 height 0
click at [119, 16] on span "Text Block" at bounding box center [119, 16] width 0 height 0
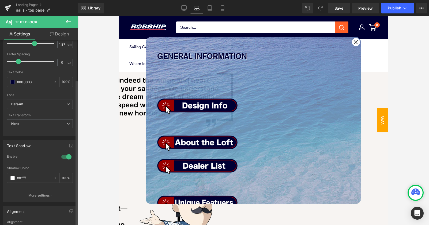
scroll to position [90, 0]
click at [66, 156] on div at bounding box center [66, 156] width 13 height 9
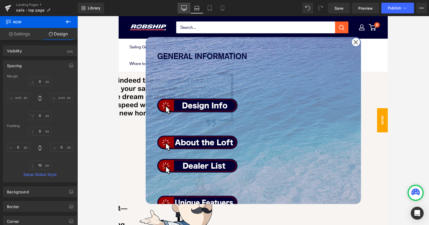
click at [181, 9] on link "Desktop" at bounding box center [184, 8] width 13 height 11
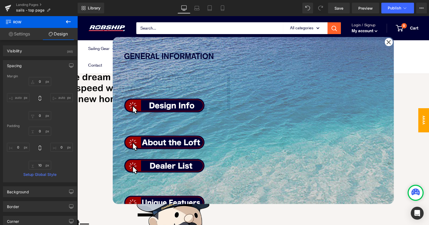
scroll to position [525, 0]
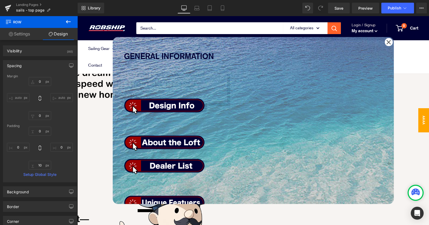
click at [77, 16] on span "Text Block" at bounding box center [77, 16] width 0 height 0
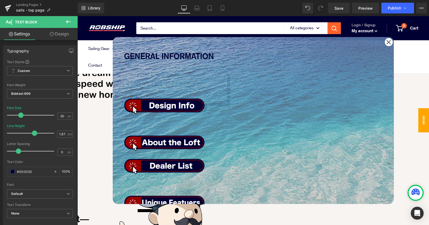
click at [77, 16] on icon at bounding box center [77, 16] width 0 height 0
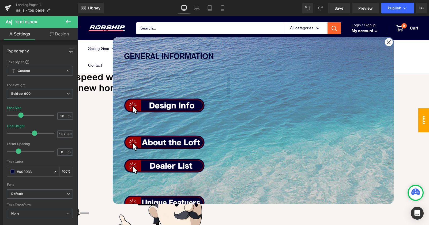
scroll to position [535, 0]
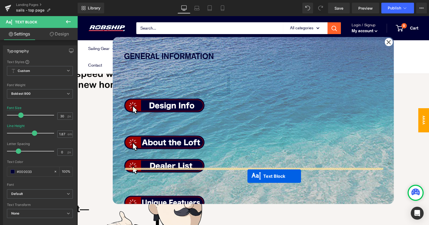
drag, startPoint x: 248, startPoint y: 143, endPoint x: 248, endPoint y: 176, distance: 32.4
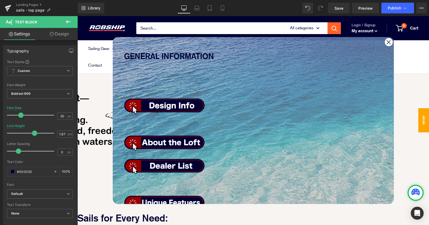
scroll to position [656, 0]
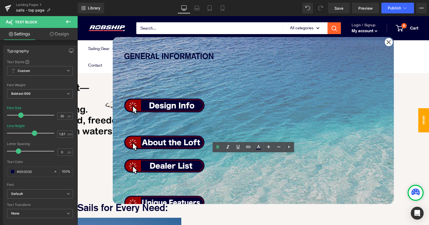
drag, startPoint x: 225, startPoint y: 170, endPoint x: 304, endPoint y: 173, distance: 79.4
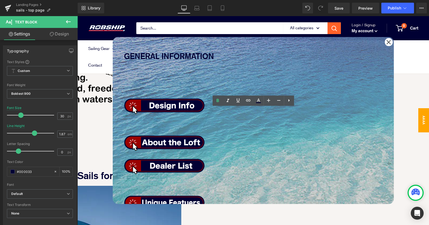
scroll to position [693, 0]
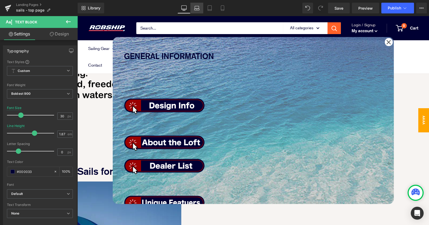
click at [203, 9] on link "Laptop" at bounding box center [197, 8] width 13 height 11
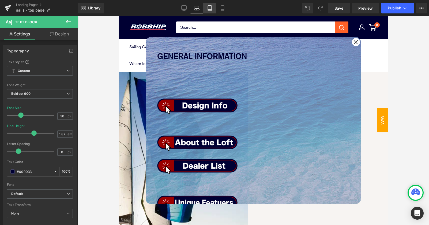
click at [208, 9] on icon at bounding box center [210, 8] width 4 height 5
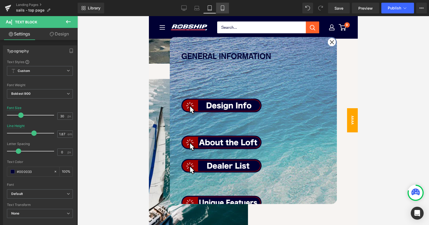
click at [217, 10] on link "Mobile" at bounding box center [222, 8] width 13 height 11
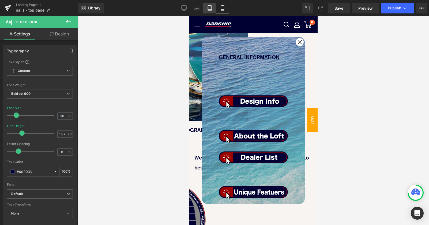
click at [209, 10] on icon at bounding box center [210, 10] width 4 height 0
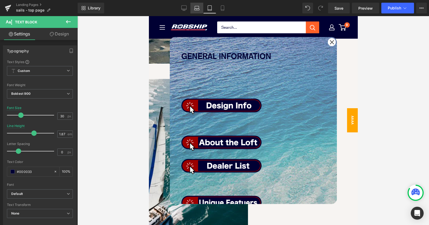
click at [199, 9] on icon at bounding box center [197, 10] width 5 height 2
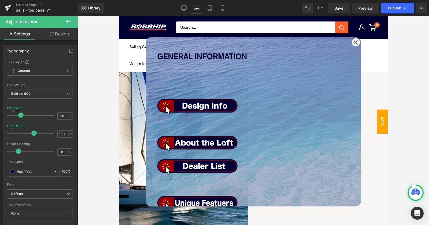
scroll to position [684, 0]
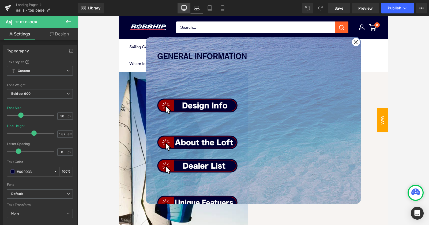
click at [181, 10] on link "Desktop" at bounding box center [184, 8] width 13 height 11
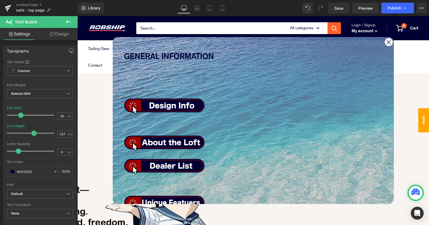
scroll to position [551, 0]
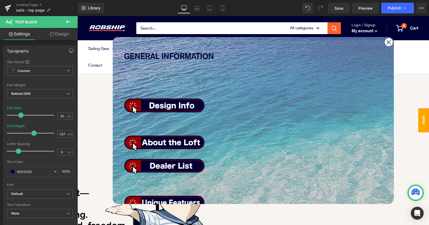
click at [77, 16] on icon at bounding box center [77, 16] width 0 height 0
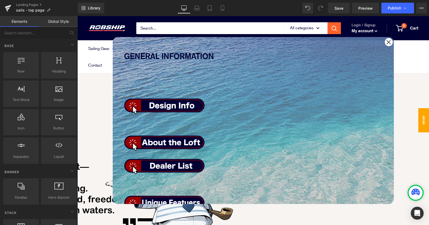
scroll to position [578, 0]
click at [77, 16] on icon at bounding box center [77, 16] width 0 height 0
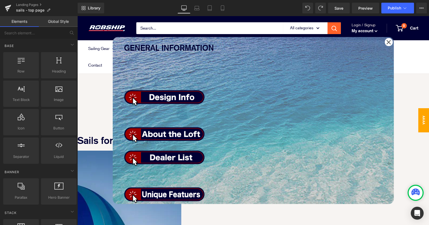
scroll to position [0, 0]
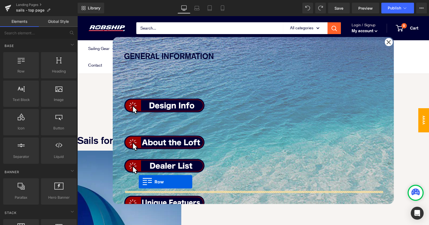
drag, startPoint x: 135, startPoint y: 150, endPoint x: 139, endPoint y: 181, distance: 31.9
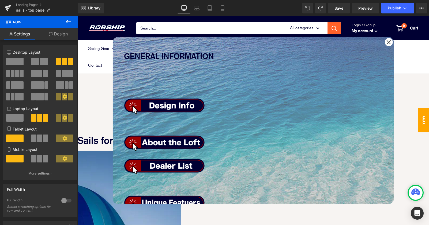
scroll to position [8, 0]
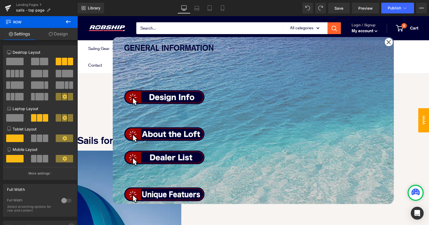
click at [77, 16] on span "Row" at bounding box center [77, 16] width 0 height 0
click at [64, 31] on link "Design" at bounding box center [58, 34] width 39 height 12
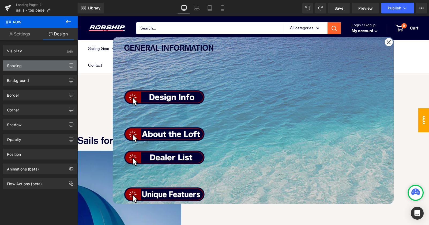
click at [34, 65] on div "Spacing" at bounding box center [39, 65] width 73 height 10
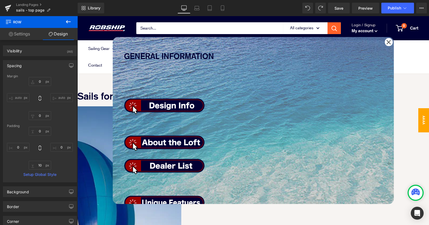
scroll to position [697, 0]
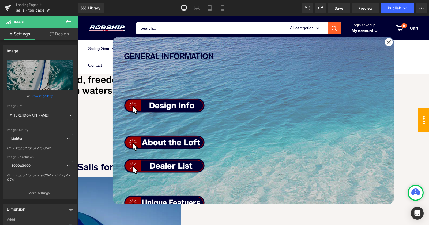
click at [391, 41] on icon at bounding box center [389, 42] width 5 height 5
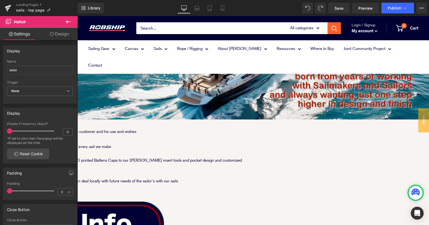
scroll to position [78, 0]
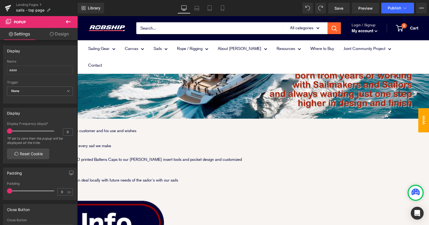
click at [420, 118] on span "aaaa" at bounding box center [424, 120] width 11 height 24
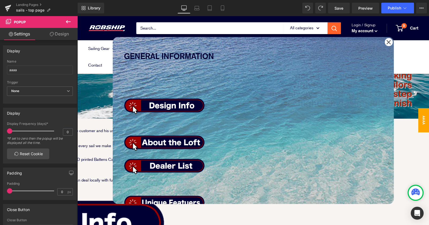
click at [77, 16] on span "Image" at bounding box center [77, 16] width 0 height 0
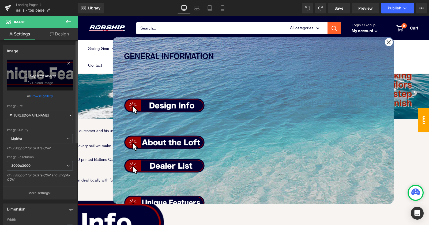
click at [33, 76] on icon "Replace Image" at bounding box center [39, 75] width 43 height 7
type input "C:\fakepath\link_buttons_down.png"
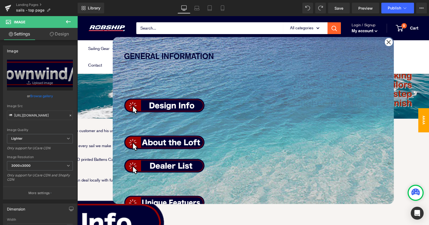
click at [77, 16] on span "Image" at bounding box center [77, 16] width 0 height 0
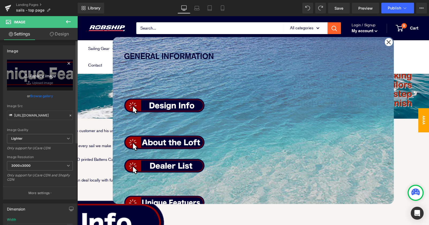
click at [33, 77] on icon "Replace Image" at bounding box center [39, 75] width 43 height 7
type input "C:\fakepath\link_buttons_easy.png"
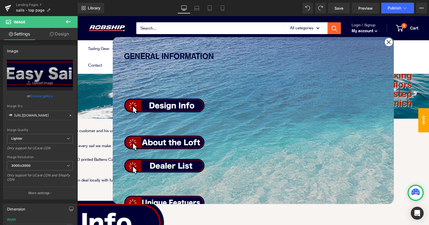
click at [77, 16] on span "Image" at bounding box center [77, 16] width 0 height 0
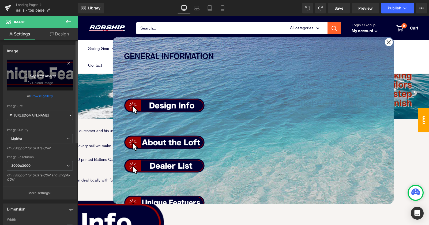
click at [40, 76] on icon "Replace Image" at bounding box center [39, 75] width 43 height 7
type input "C:\fakepath\link_buttons_fore.png"
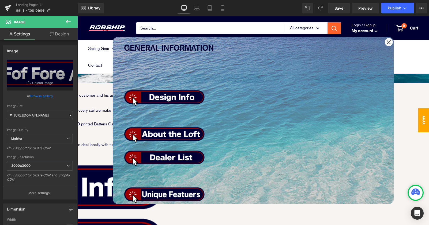
scroll to position [126, 0]
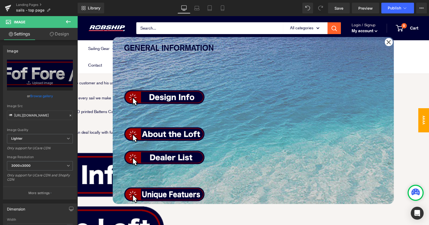
click at [77, 16] on span "Image" at bounding box center [77, 16] width 0 height 0
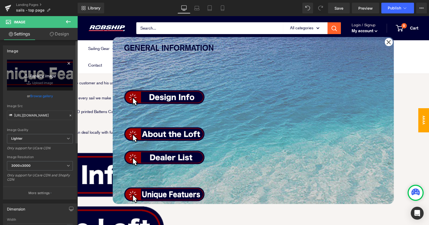
click at [31, 78] on link "Replace Image" at bounding box center [40, 74] width 66 height 31
type input "C:\fakepath\link_buttons_train.png"
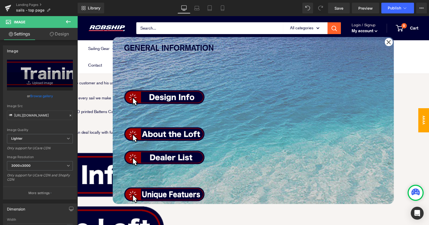
click at [77, 16] on span "Image" at bounding box center [77, 16] width 0 height 0
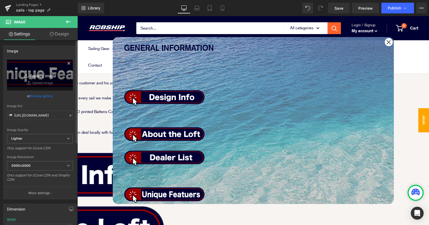
click at [31, 76] on icon "Replace Image" at bounding box center [39, 75] width 43 height 7
type input "C:\fakepath\link_buttons_cruise.png"
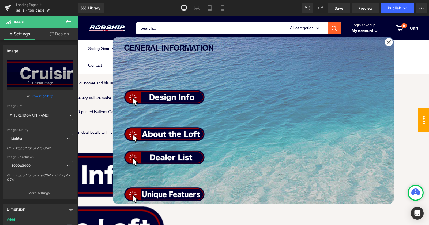
click at [77, 16] on span "Image" at bounding box center [77, 16] width 0 height 0
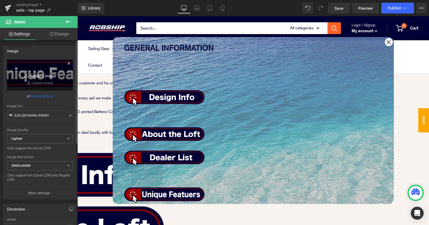
click at [29, 75] on icon "Replace Image" at bounding box center [39, 75] width 43 height 7
type input "C:\fakepath\link_buttons_adv.png"
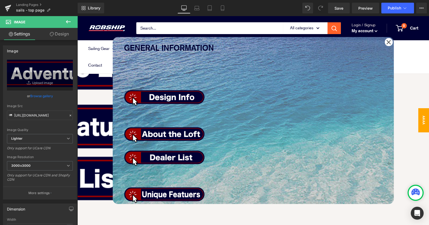
scroll to position [296, 0]
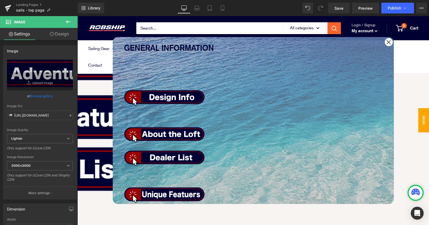
click at [77, 16] on icon at bounding box center [77, 16] width 0 height 0
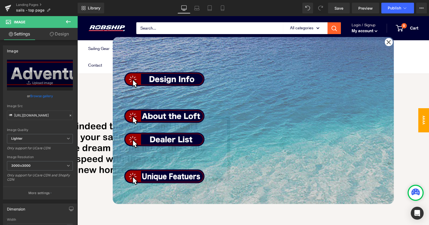
scroll to position [32, 0]
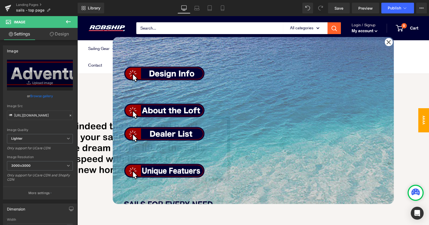
click at [77, 16] on span "Row" at bounding box center [77, 16] width 0 height 0
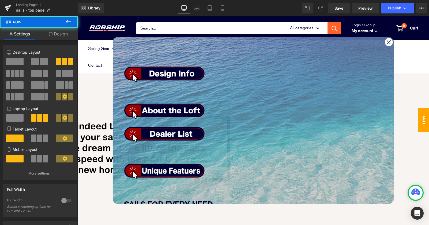
click at [55, 35] on link "Design" at bounding box center [58, 34] width 39 height 12
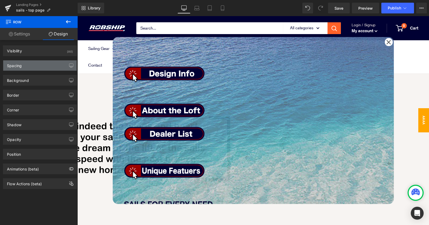
click at [42, 64] on div "Spacing" at bounding box center [39, 65] width 73 height 10
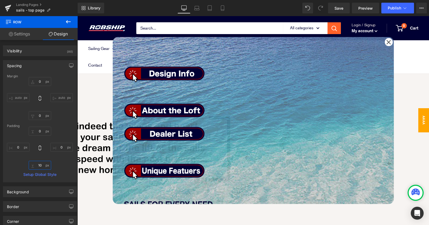
click at [38, 162] on input "10" at bounding box center [40, 165] width 23 height 9
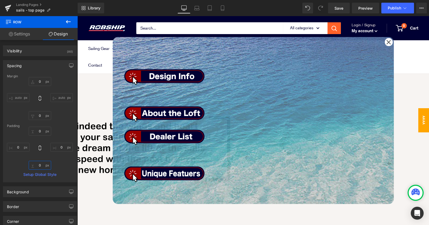
scroll to position [0, 0]
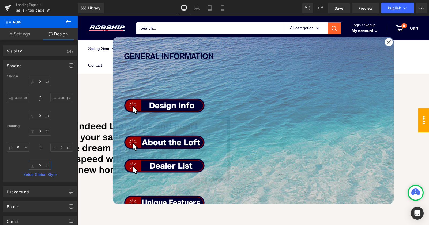
type input "0"
click at [77, 16] on icon at bounding box center [77, 16] width 0 height 0
click at [62, 36] on link "Design" at bounding box center [58, 34] width 39 height 12
click at [77, 16] on span "Row" at bounding box center [77, 16] width 0 height 0
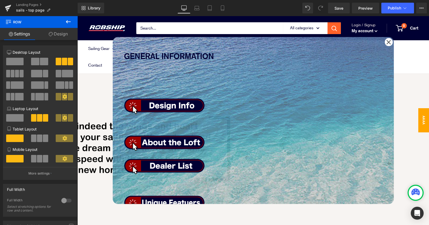
click at [62, 38] on link "Design" at bounding box center [58, 34] width 39 height 12
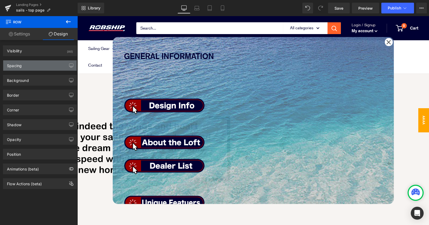
click at [46, 67] on div "Spacing" at bounding box center [39, 65] width 73 height 10
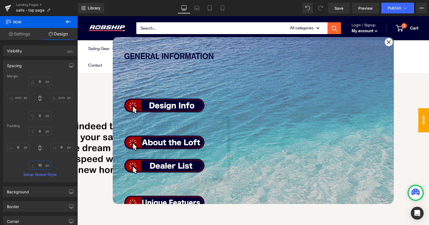
click at [38, 167] on input "10" at bounding box center [40, 165] width 23 height 9
click at [77, 16] on icon at bounding box center [77, 16] width 0 height 0
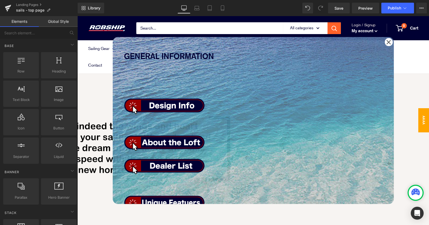
click at [77, 16] on icon at bounding box center [77, 16] width 0 height 0
click at [77, 16] on link at bounding box center [77, 16] width 0 height 0
click at [77, 16] on icon at bounding box center [77, 16] width 0 height 0
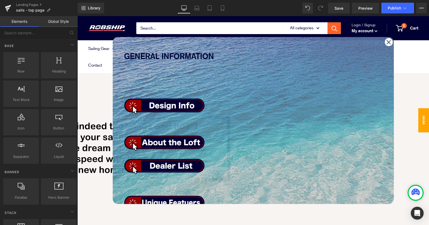
click at [77, 16] on icon at bounding box center [77, 16] width 0 height 0
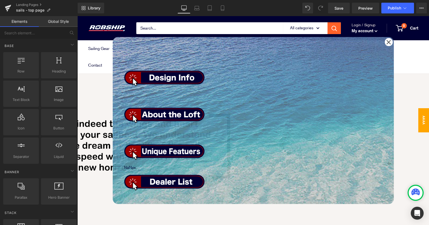
scroll to position [28, 0]
click at [77, 16] on span "Image" at bounding box center [77, 16] width 0 height 0
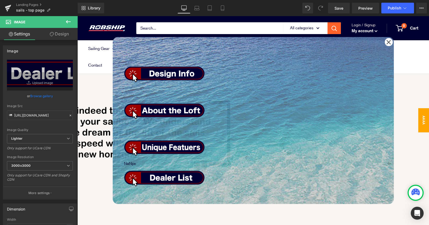
scroll to position [467, 0]
click at [77, 16] on span "Image" at bounding box center [77, 16] width 0 height 0
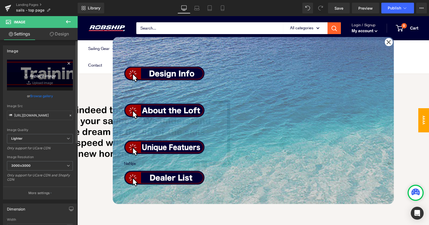
click at [25, 73] on icon at bounding box center [26, 75] width 5 height 5
type input "C:\fakepath\link_buttons_navi.png"
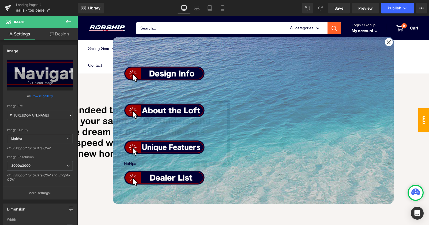
click at [77, 16] on span "Image" at bounding box center [77, 16] width 0 height 0
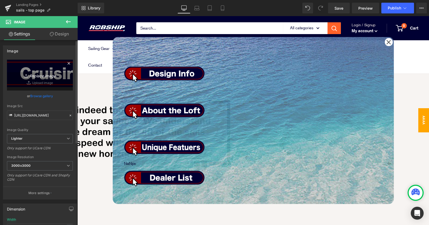
click at [38, 74] on icon "Replace Image" at bounding box center [39, 75] width 43 height 7
type input "C:\fakepath\link_buttons_regatta.png"
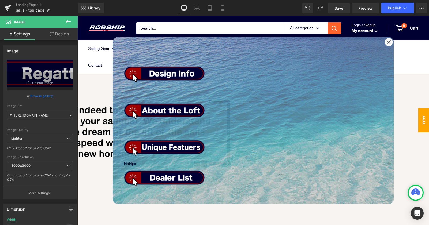
click at [77, 16] on span "Image" at bounding box center [77, 16] width 0 height 0
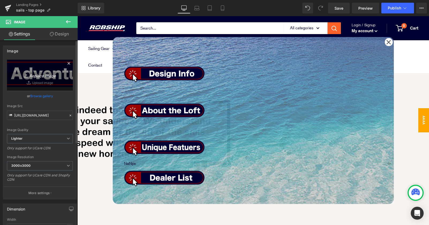
click at [46, 75] on icon "Replace Image" at bounding box center [39, 75] width 43 height 7
type input "C:\fakepath\link_buttons_comp.png"
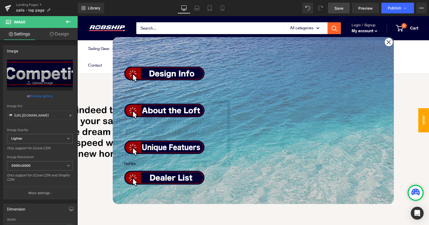
click at [335, 8] on span "Save" at bounding box center [339, 8] width 9 height 6
click at [77, 16] on span "Image" at bounding box center [77, 16] width 0 height 0
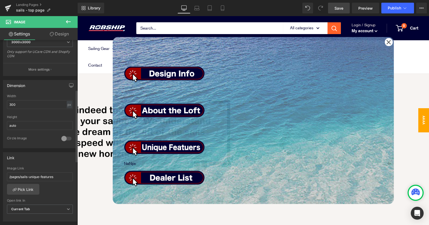
scroll to position [134, 0]
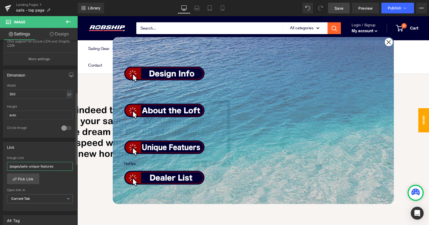
click at [55, 166] on input "/pages/sails-unique-features" at bounding box center [40, 166] width 66 height 9
drag, startPoint x: 10, startPoint y: 166, endPoint x: -4, endPoint y: 165, distance: 14.2
click at [0, 165] on html "Image You are previewing how the will restyle your page. You can not edit Eleme…" at bounding box center [214, 112] width 429 height 225
paste input "sails-downwind-code"
click at [10, 166] on input "/sails-downwind-code" at bounding box center [40, 166] width 66 height 9
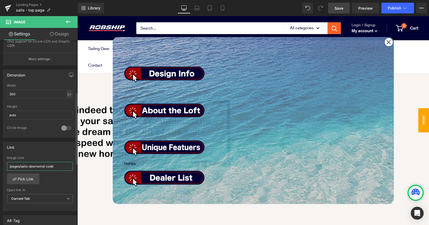
type input "/pages/sails-downwind-code"
click at [55, 181] on div "/pages/sails-unique-features Image Link /pages/sails-downwind-code Pick Link Cu…" at bounding box center [39, 183] width 73 height 55
click at [77, 16] on span "Image" at bounding box center [77, 16] width 0 height 0
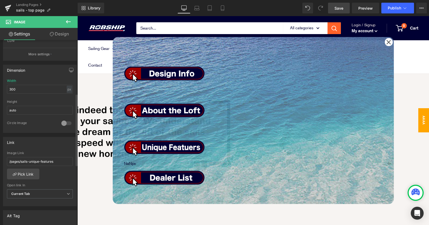
scroll to position [140, 0]
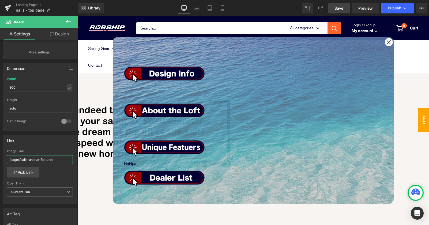
drag, startPoint x: 60, startPoint y: 159, endPoint x: -4, endPoint y: 158, distance: 64.1
click at [0, 158] on html "Image You are previewing how the will restyle your page. You can not edit Eleme…" at bounding box center [214, 112] width 429 height 225
paste input "easy-sailing"
type input "/pages/sails-easy-sailing"
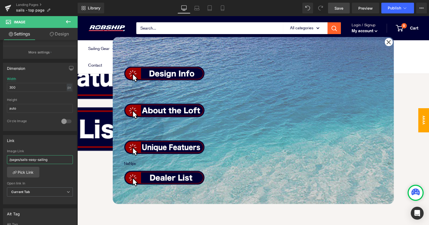
scroll to position [355, 0]
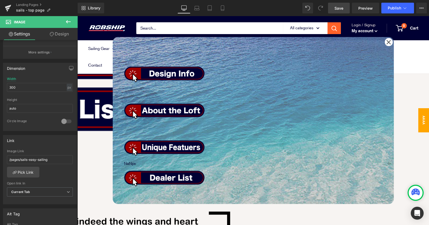
click at [77, 16] on span "Image" at bounding box center [77, 16] width 0 height 0
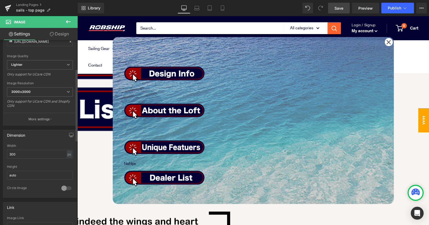
scroll to position [144, 0]
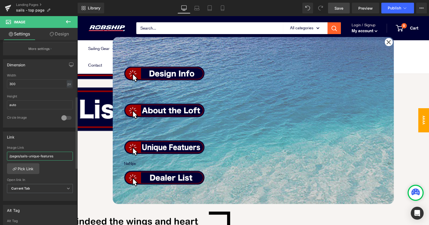
click at [58, 155] on input "/pages/sails-unique-features" at bounding box center [40, 155] width 66 height 9
drag, startPoint x: 62, startPoint y: 155, endPoint x: -4, endPoint y: 155, distance: 65.9
click at [0, 155] on html "Image You are previewing how the will restyle your page. You can not edit Eleme…" at bounding box center [214, 112] width 429 height 225
paste input "for-fore-aft-main-[GEOGRAPHIC_DATA]-jib"
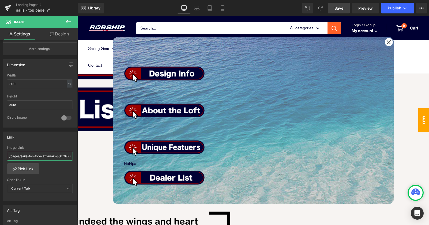
drag, startPoint x: 51, startPoint y: 156, endPoint x: -4, endPoint y: 157, distance: 54.9
click at [0, 157] on html "Image You are previewing how the will restyle your page. You can not edit Eleme…" at bounding box center [214, 112] width 429 height 225
click at [21, 155] on input "/pages/sails-for-fore-aft-main-[GEOGRAPHIC_DATA]-jib" at bounding box center [40, 155] width 66 height 9
drag, startPoint x: 30, startPoint y: 155, endPoint x: 77, endPoint y: 155, distance: 47.2
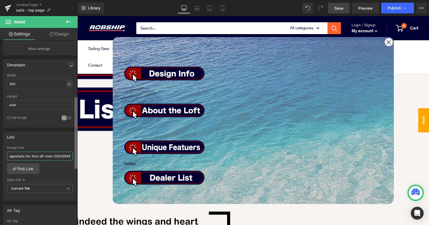
click at [77, 155] on div "Image [URL][DOMAIN_NAME] Replace Image Upload image or Browse gallery Image Src…" at bounding box center [39, 133] width 78 height 187
click at [54, 156] on input "/pages/sails-for-fore-aft-main-[GEOGRAPHIC_DATA]-jib" at bounding box center [40, 155] width 66 height 9
drag, startPoint x: 103, startPoint y: 171, endPoint x: 99, endPoint y: 156, distance: 15.4
type input "/pages/sails-for-fore-aft-main-[GEOGRAPHIC_DATA]-jib"
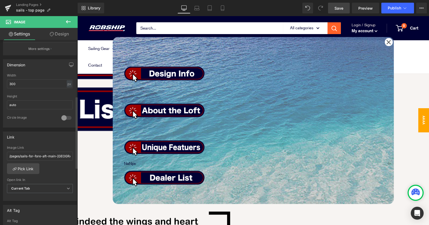
click at [57, 169] on div "/pages/sails-unique-features Image Link /pages/sails-for-fore-aft-main-genoa-ji…" at bounding box center [39, 173] width 73 height 55
click at [339, 8] on span "Save" at bounding box center [339, 8] width 9 height 6
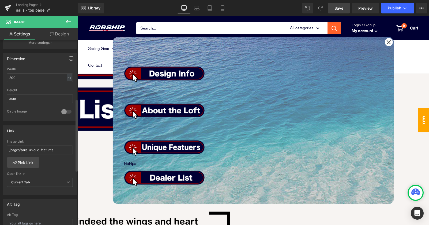
scroll to position [151, 0]
click at [63, 149] on input "/pages/sails-unique-features" at bounding box center [40, 148] width 66 height 9
drag, startPoint x: 63, startPoint y: 149, endPoint x: -4, endPoint y: 149, distance: 67.3
click at [0, 149] on html "Image You are previewing how the will restyle your page. You can not edit Eleme…" at bounding box center [214, 112] width 429 height 225
paste input "training"
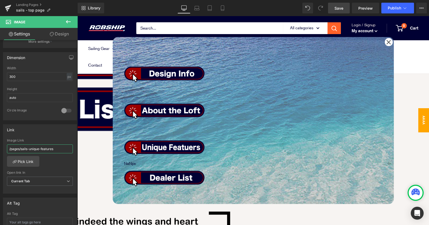
type input "/pages/sails-training"
click at [77, 16] on span "Image" at bounding box center [77, 16] width 0 height 0
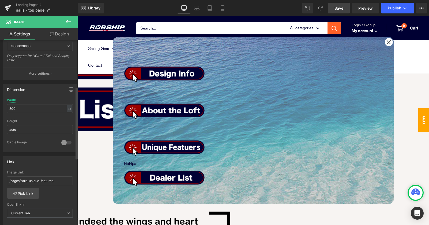
scroll to position [123, 0]
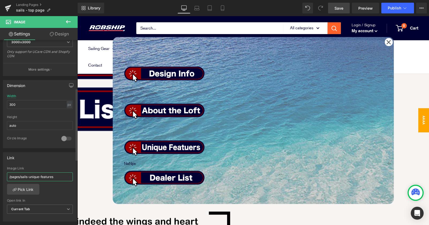
click at [61, 175] on input "/pages/sails-unique-features" at bounding box center [40, 176] width 66 height 9
drag, startPoint x: 63, startPoint y: 175, endPoint x: -4, endPoint y: 175, distance: 66.7
click at [0, 175] on html "Image You are previewing how the will restyle your page. You can not edit Eleme…" at bounding box center [214, 112] width 429 height 225
paste input "training"
type input "/pages/sails-cruising"
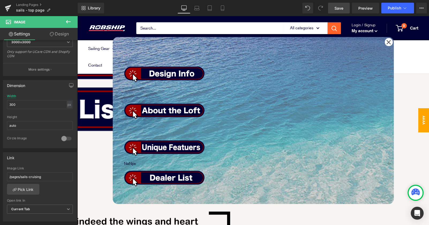
click at [77, 16] on span "Image" at bounding box center [77, 16] width 0 height 0
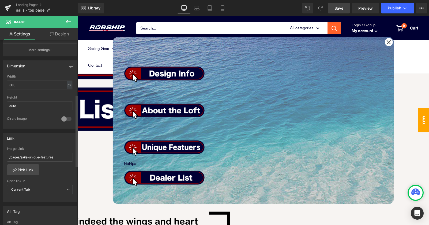
scroll to position [144, 0]
click at [70, 154] on input "/pages/sails-unique-features" at bounding box center [40, 155] width 66 height 9
click at [65, 154] on input "/pages/sails-unique-features" at bounding box center [40, 155] width 66 height 9
drag, startPoint x: 60, startPoint y: 155, endPoint x: -4, endPoint y: 155, distance: 64.3
click at [0, 155] on html "Image You are previewing how the will restyle your page. You can not edit Eleme…" at bounding box center [214, 112] width 429 height 225
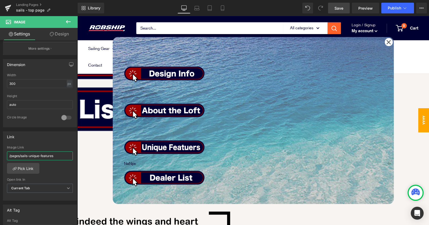
paste input "training"
type input "/pages/sails-adventure"
click at [77, 16] on span "Image" at bounding box center [77, 16] width 0 height 0
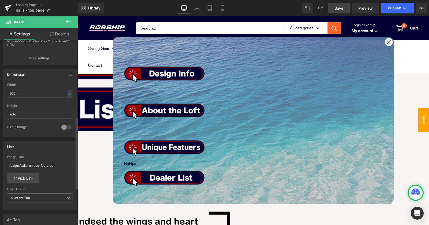
scroll to position [222, 0]
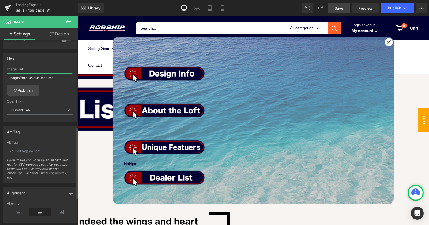
click at [58, 77] on input "/pages/sails-unique-features" at bounding box center [40, 77] width 66 height 9
drag, startPoint x: 58, startPoint y: 77, endPoint x: -4, endPoint y: 77, distance: 61.9
click at [0, 77] on html "Image You are previewing how the will restyle your page. You can not edit Eleme…" at bounding box center [214, 112] width 429 height 225
paste input "training"
type input "/pages/sails-navigator"
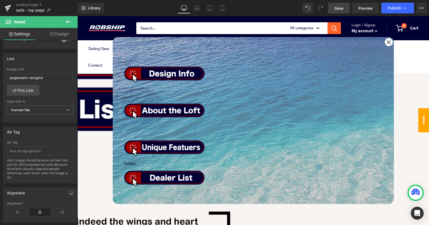
click at [77, 16] on span "Image" at bounding box center [77, 16] width 0 height 0
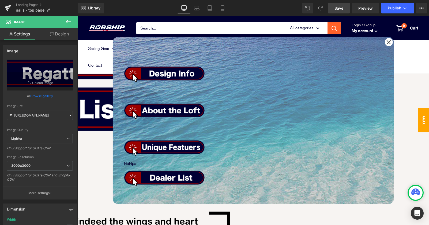
click at [77, 16] on span "Image" at bounding box center [77, 16] width 0 height 0
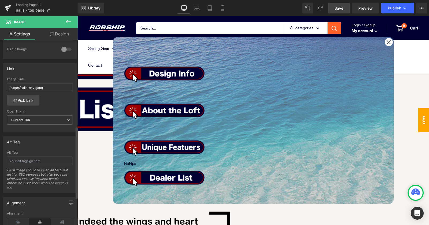
scroll to position [221, 0]
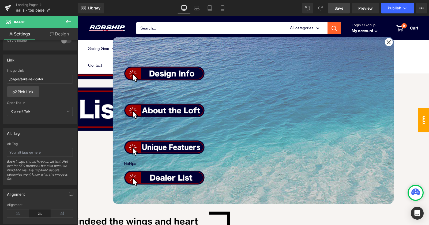
click at [77, 16] on span "Image" at bounding box center [77, 16] width 0 height 0
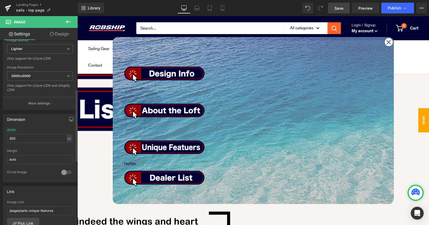
scroll to position [135, 0]
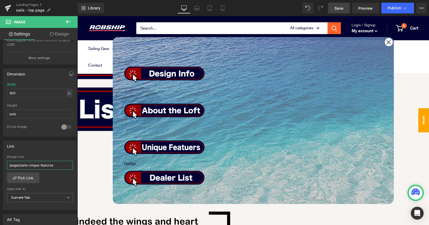
drag, startPoint x: 58, startPoint y: 165, endPoint x: -4, endPoint y: 165, distance: 61.6
click at [0, 165] on html "Image You are previewing how the will restyle your page. You can not edit Eleme…" at bounding box center [214, 112] width 429 height 225
paste input "training"
type input "/pages/sails-regatta"
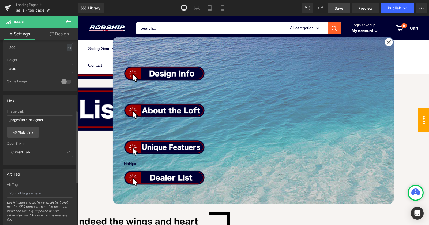
scroll to position [183, 0]
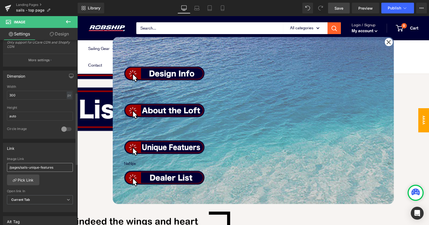
scroll to position [141, 0]
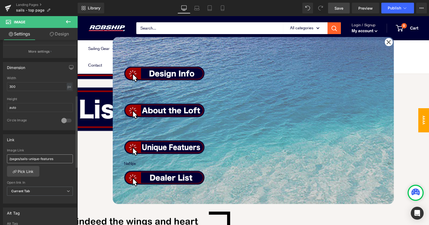
click at [63, 159] on input "/pages/sails-unique-features" at bounding box center [40, 158] width 66 height 9
drag, startPoint x: 59, startPoint y: 159, endPoint x: -4, endPoint y: 142, distance: 65.0
click at [0, 142] on html "Image You are previewing how the will restyle your page. You can not edit Eleme…" at bounding box center [214, 112] width 429 height 225
type input "/pages/sails-competition"
click at [336, 11] on link "Save" at bounding box center [339, 8] width 22 height 11
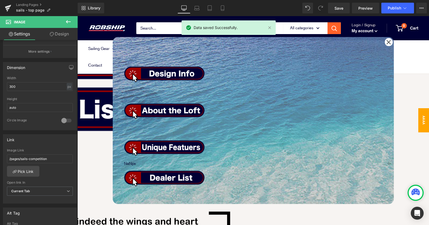
drag, startPoint x: 388, startPoint y: 43, endPoint x: 386, endPoint y: 46, distance: 3.8
click at [388, 43] on icon at bounding box center [389, 42] width 5 height 5
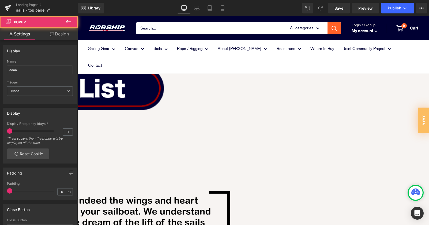
scroll to position [477, 0]
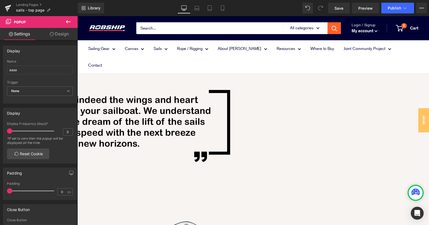
click at [77, 16] on span "Image" at bounding box center [77, 16] width 0 height 0
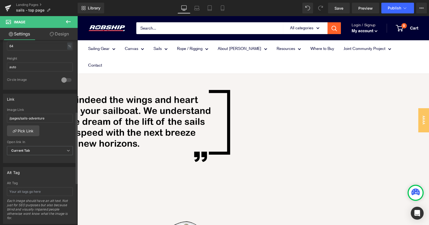
scroll to position [184, 0]
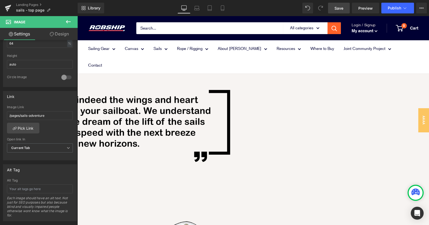
click at [335, 9] on span "Save" at bounding box center [339, 8] width 9 height 6
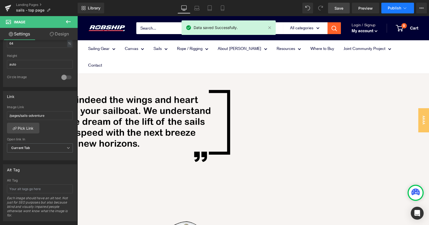
click at [397, 10] on button "Publish" at bounding box center [398, 8] width 33 height 11
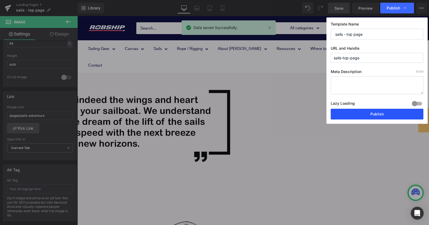
click at [375, 116] on button "Publish" at bounding box center [377, 114] width 93 height 11
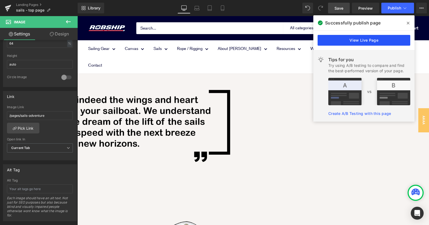
click at [363, 44] on link "View Live Page" at bounding box center [364, 40] width 93 height 11
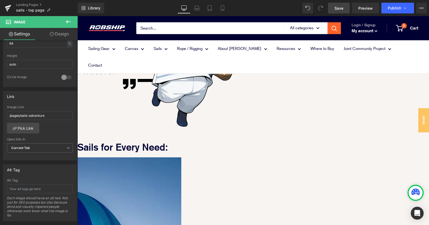
scroll to position [695, 0]
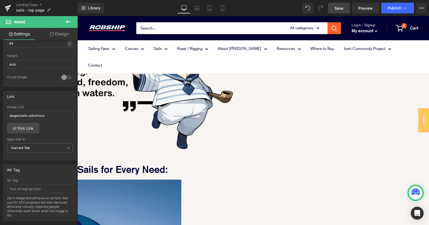
click at [65, 20] on icon at bounding box center [68, 21] width 6 height 6
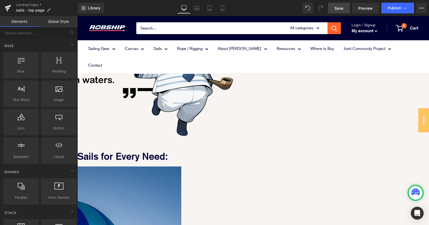
scroll to position [708, 0]
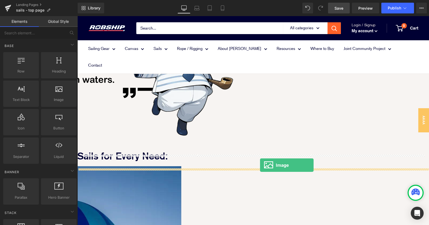
drag, startPoint x: 129, startPoint y: 113, endPoint x: 260, endPoint y: 165, distance: 141.0
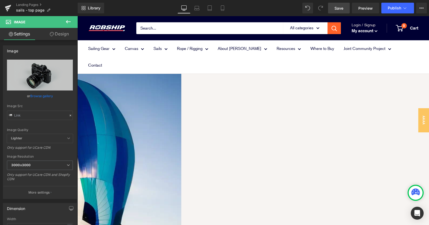
scroll to position [862, 0]
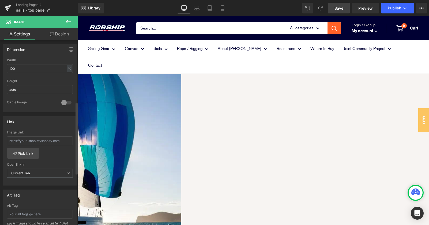
scroll to position [158, 0]
click at [54, 67] on input "100" at bounding box center [40, 68] width 66 height 9
drag, startPoint x: 28, startPoint y: 66, endPoint x: -4, endPoint y: 66, distance: 32.4
click at [0, 66] on html "Image You are previewing how the will restyle your page. You can not edit Eleme…" at bounding box center [214, 112] width 429 height 225
drag, startPoint x: 24, startPoint y: 67, endPoint x: 5, endPoint y: 67, distance: 19.0
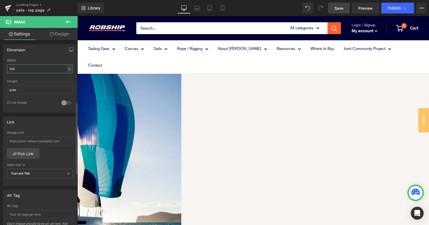
click at [7, 67] on input "100" at bounding box center [40, 68] width 66 height 9
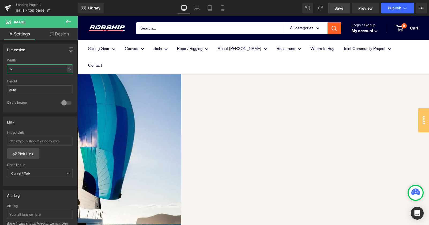
scroll to position [752, 0]
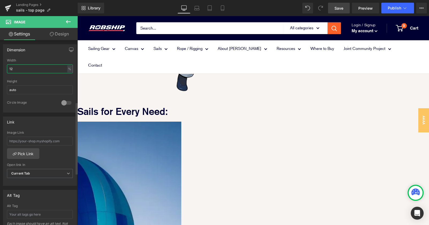
type input "1"
type input "15"
click at [24, 86] on input "auto" at bounding box center [40, 89] width 66 height 9
click at [23, 89] on input "auto" at bounding box center [40, 89] width 66 height 9
drag, startPoint x: 23, startPoint y: 89, endPoint x: -4, endPoint y: 89, distance: 27.3
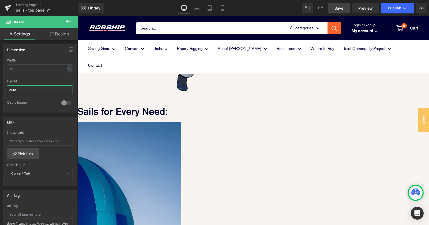
click at [0, 89] on html "Image You are previewing how the will restyle your page. You can not edit Eleme…" at bounding box center [214, 112] width 429 height 225
type input "1"
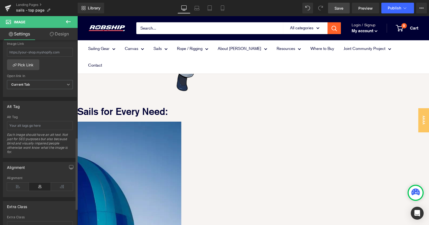
scroll to position [290, 0]
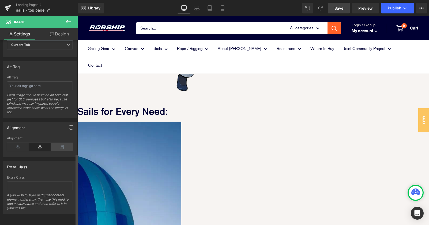
click at [58, 143] on icon at bounding box center [62, 147] width 22 height 8
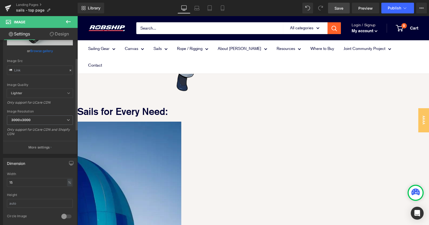
scroll to position [43, 0]
click at [61, 32] on link "Design" at bounding box center [59, 34] width 39 height 12
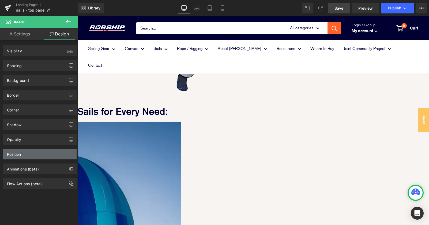
click at [54, 156] on div "Position" at bounding box center [39, 154] width 73 height 10
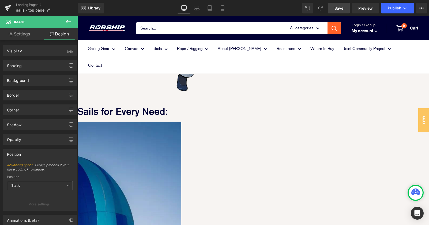
click at [64, 186] on span "Static" at bounding box center [40, 185] width 66 height 9
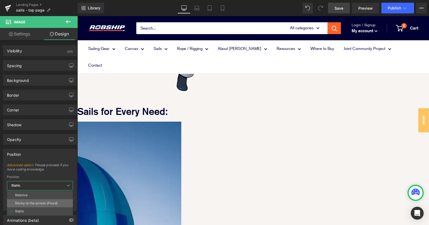
click at [57, 204] on div "Sticky to the screen (Fixed)" at bounding box center [36, 203] width 43 height 4
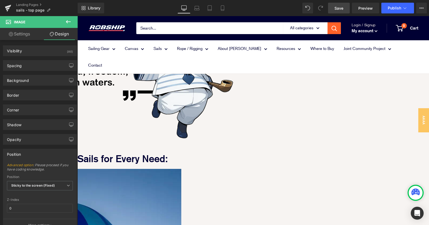
scroll to position [710, 0]
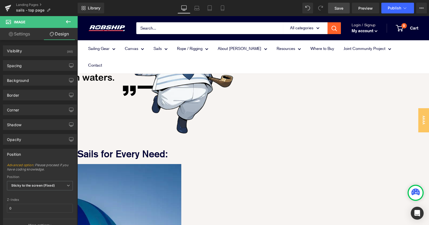
click at [106, 35] on img at bounding box center [103, 33] width 53 height 35
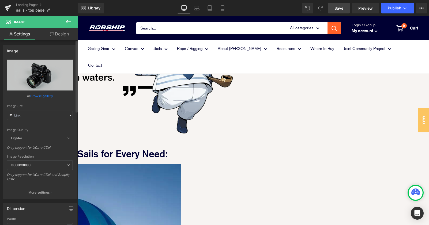
scroll to position [2, 0]
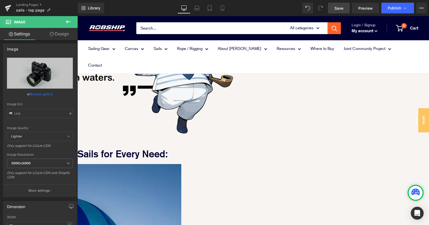
click at [66, 34] on link "Design" at bounding box center [59, 34] width 39 height 12
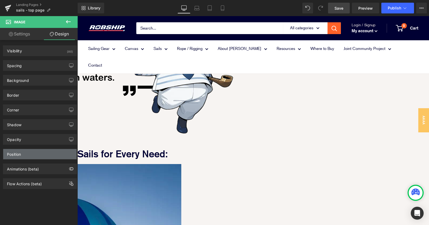
click at [44, 155] on div "Position" at bounding box center [39, 154] width 73 height 10
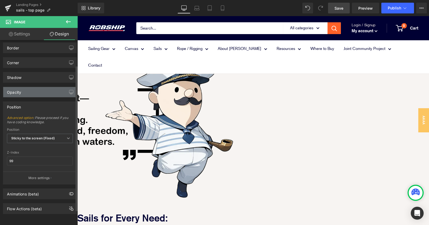
scroll to position [0, 0]
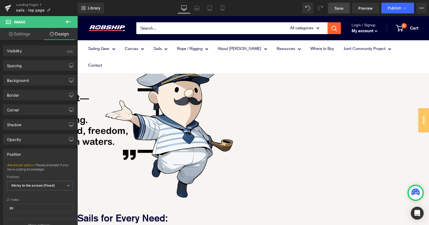
click at [98, 34] on img at bounding box center [103, 33] width 53 height 35
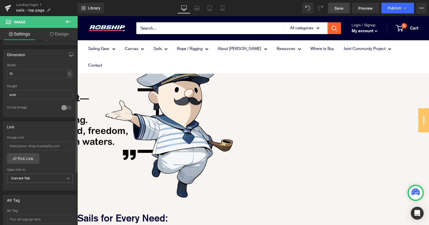
scroll to position [154, 0]
click at [64, 106] on div at bounding box center [66, 107] width 13 height 9
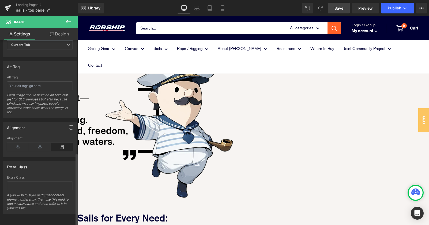
scroll to position [290, 0]
click at [46, 143] on icon at bounding box center [40, 147] width 22 height 8
click at [5, 144] on div "Left Center Right Alignment" at bounding box center [39, 146] width 73 height 21
click at [17, 143] on icon at bounding box center [18, 147] width 22 height 8
click at [61, 143] on icon at bounding box center [62, 147] width 22 height 8
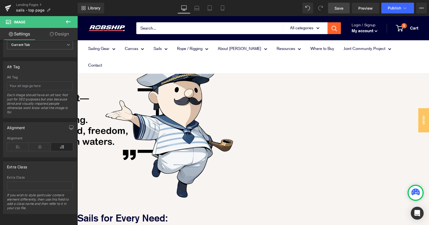
drag, startPoint x: 108, startPoint y: 33, endPoint x: 102, endPoint y: 30, distance: 6.4
click at [65, 33] on link "Design" at bounding box center [59, 34] width 39 height 12
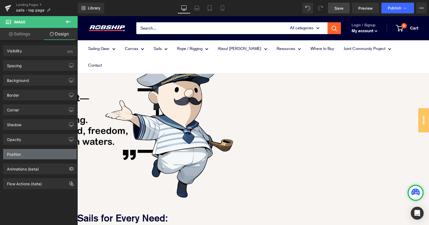
click at [56, 156] on div "Position" at bounding box center [39, 154] width 73 height 10
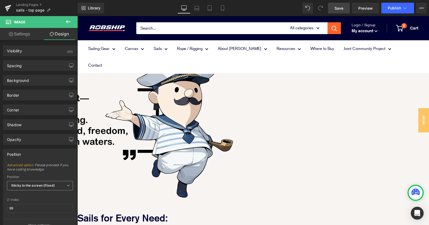
click at [63, 182] on span "Sticky to the screen (Fixed)" at bounding box center [40, 185] width 66 height 9
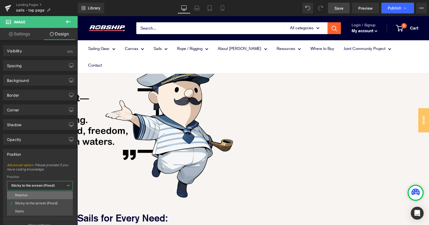
click at [55, 196] on li "Relative" at bounding box center [40, 195] width 66 height 8
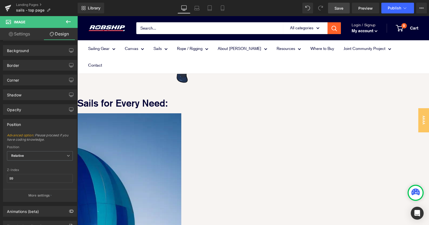
scroll to position [758, 0]
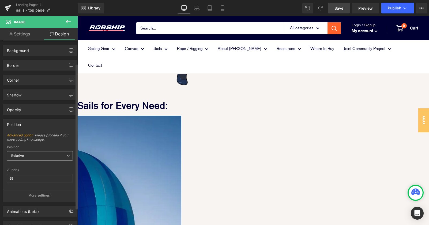
click at [38, 156] on span "Relative" at bounding box center [40, 155] width 66 height 9
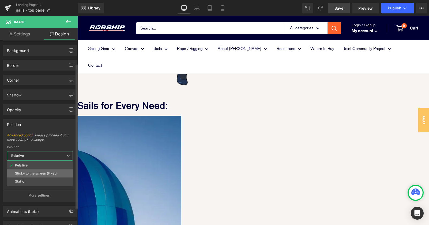
click at [46, 174] on div "Sticky to the screen (Fixed)" at bounding box center [36, 173] width 43 height 4
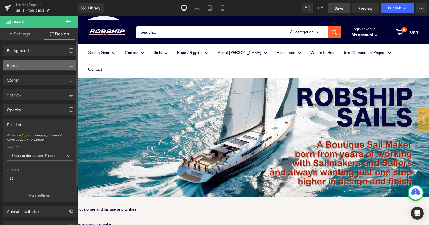
scroll to position [0, 0]
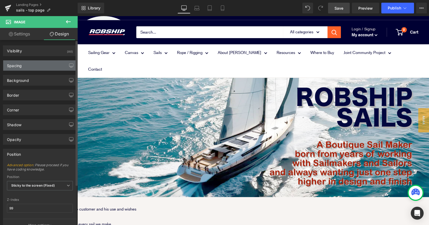
click at [46, 65] on div "Spacing" at bounding box center [39, 65] width 73 height 10
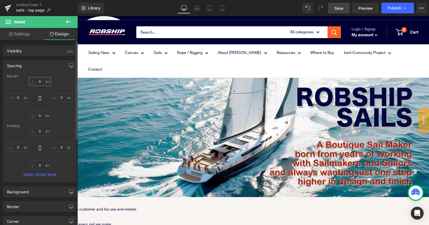
click at [35, 81] on input "0" at bounding box center [40, 81] width 23 height 9
type input "20"
click at [18, 97] on input "0" at bounding box center [18, 97] width 23 height 9
click at [18, 96] on input "0" at bounding box center [18, 97] width 23 height 9
type input "20"
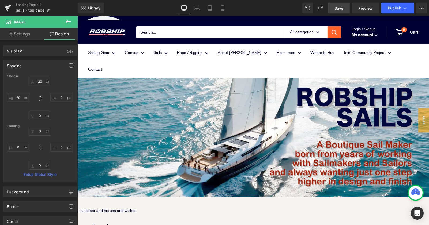
scroll to position [8, 0]
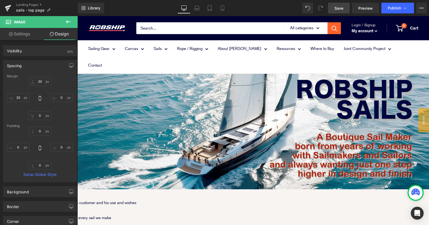
click at [70, 20] on icon at bounding box center [68, 21] width 6 height 6
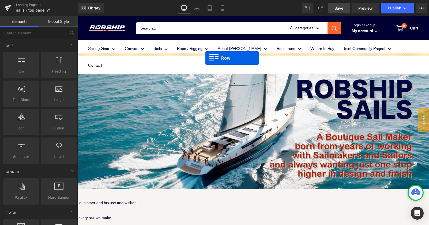
drag, startPoint x: 101, startPoint y: 77, endPoint x: 206, endPoint y: 57, distance: 106.2
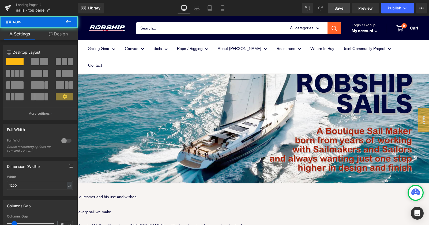
scroll to position [15, 0]
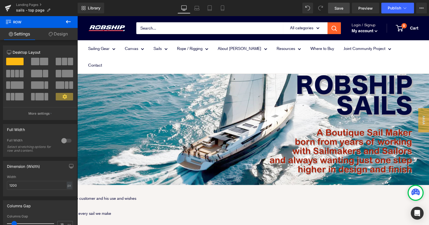
click at [97, 31] on img at bounding box center [103, 33] width 53 height 35
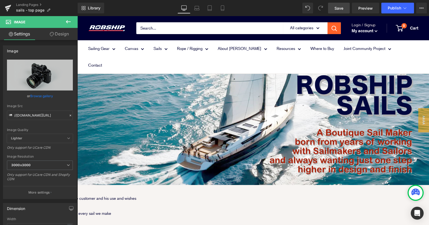
scroll to position [8, 0]
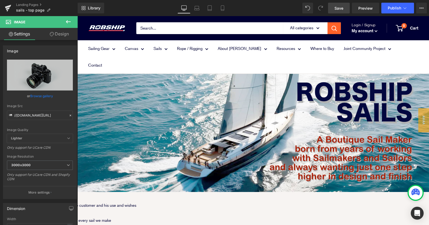
click at [66, 33] on link "Design" at bounding box center [59, 34] width 39 height 12
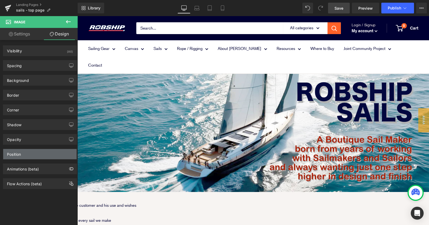
click at [53, 153] on div "Position" at bounding box center [39, 154] width 73 height 10
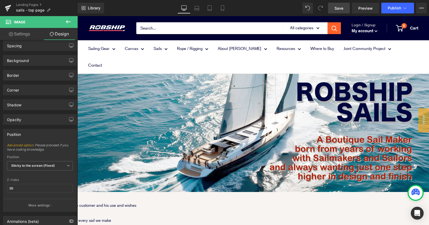
scroll to position [24, 0]
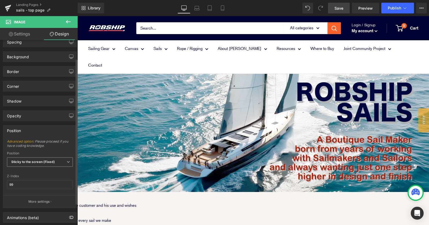
click at [43, 164] on span "Sticky to the screen (Fixed)" at bounding box center [40, 161] width 66 height 9
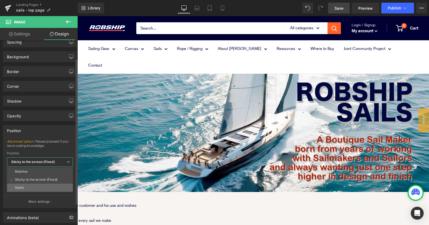
drag, startPoint x: 43, startPoint y: 169, endPoint x: 37, endPoint y: 187, distance: 18.4
click at [37, 187] on ul "Relative Sticky to the screen (Fixed) Static" at bounding box center [40, 179] width 66 height 25
click at [34, 185] on li "Static" at bounding box center [40, 187] width 66 height 8
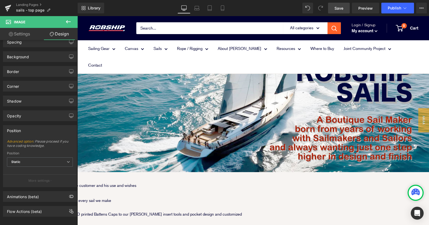
scroll to position [0, 0]
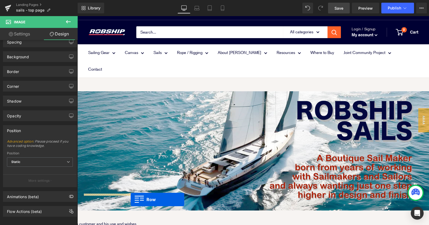
drag, startPoint x: 104, startPoint y: 64, endPoint x: 131, endPoint y: 199, distance: 138.3
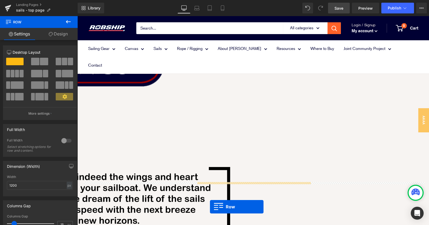
scroll to position [356, 0]
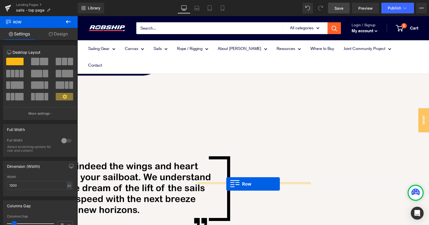
drag, startPoint x: 80, startPoint y: 48, endPoint x: 226, endPoint y: 183, distance: 199.7
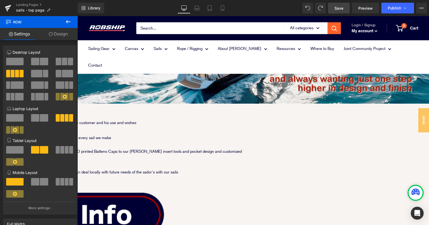
scroll to position [94, 0]
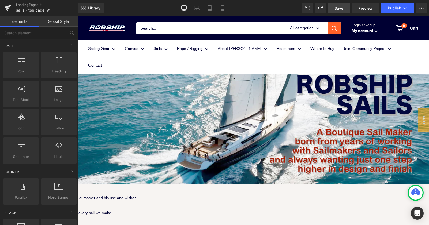
scroll to position [0, 0]
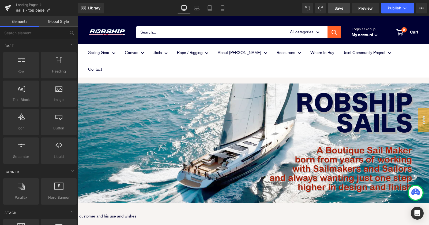
click at [77, 78] on span at bounding box center [77, 78] width 0 height 0
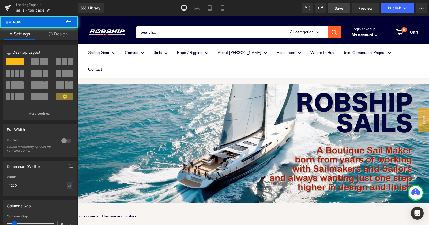
click at [77, 16] on icon at bounding box center [77, 16] width 0 height 0
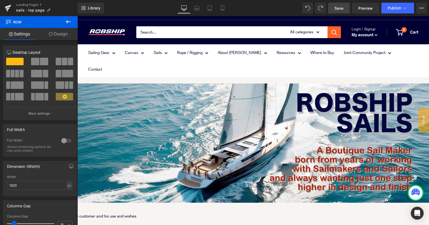
click at [77, 16] on icon at bounding box center [77, 16] width 0 height 0
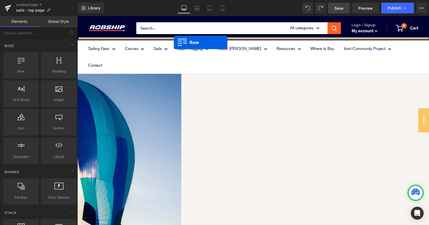
scroll to position [825, 0]
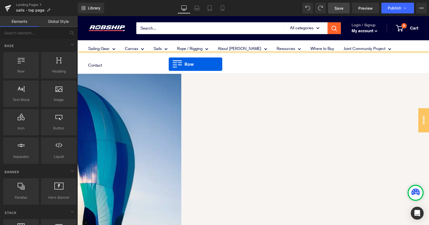
drag, startPoint x: 98, startPoint y: 80, endPoint x: 169, endPoint y: 64, distance: 73.0
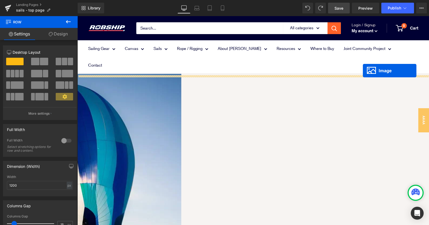
drag, startPoint x: 395, startPoint y: 98, endPoint x: 363, endPoint y: 70, distance: 42.6
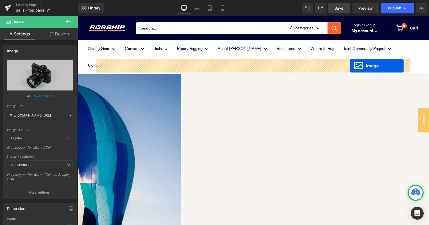
drag, startPoint x: 395, startPoint y: 97, endPoint x: 350, endPoint y: 66, distance: 54.3
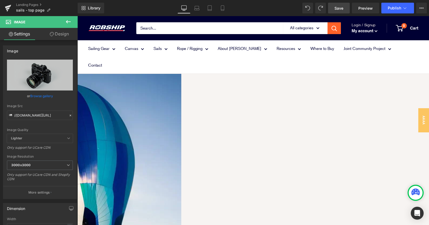
click at [68, 33] on link "Design" at bounding box center [59, 34] width 39 height 12
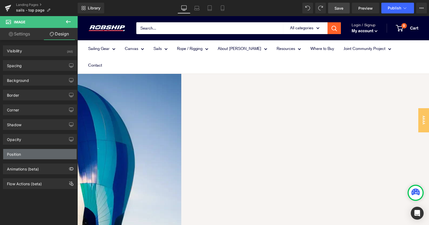
click at [43, 151] on div "Position" at bounding box center [39, 154] width 73 height 10
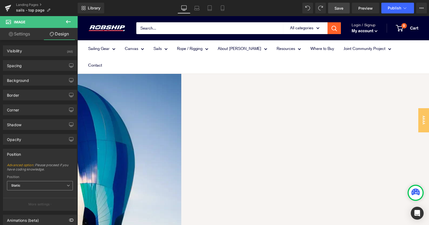
click at [51, 185] on span "Static" at bounding box center [40, 185] width 66 height 9
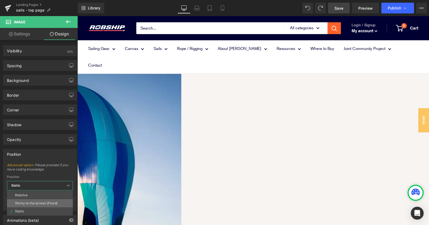
click at [54, 201] on div "Sticky to the screen (Fixed)" at bounding box center [36, 203] width 43 height 4
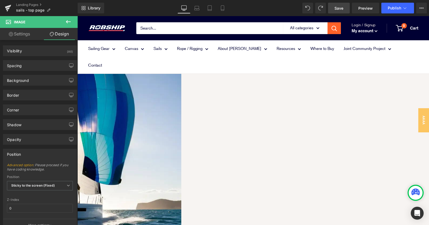
scroll to position [814, 0]
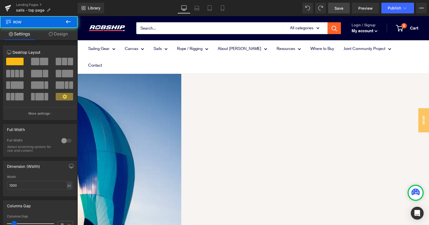
click at [77, 16] on link at bounding box center [77, 16] width 0 height 0
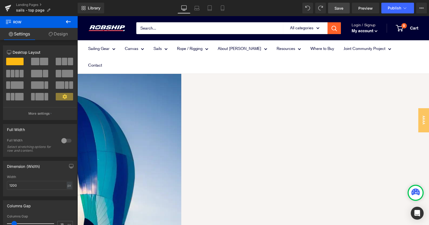
click at [77, 16] on icon at bounding box center [77, 16] width 0 height 0
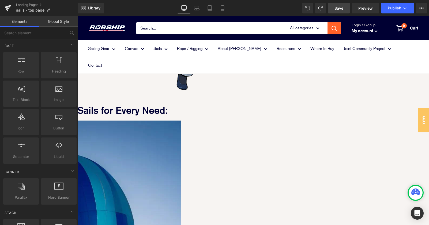
scroll to position [759, 0]
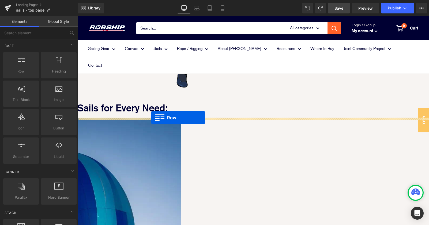
drag, startPoint x: 96, startPoint y: 80, endPoint x: 151, endPoint y: 117, distance: 67.2
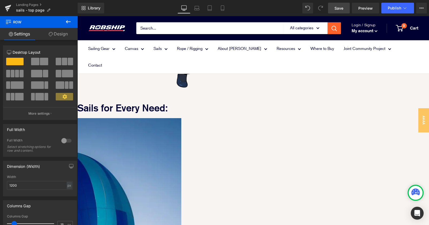
click at [68, 20] on icon at bounding box center [68, 21] width 6 height 6
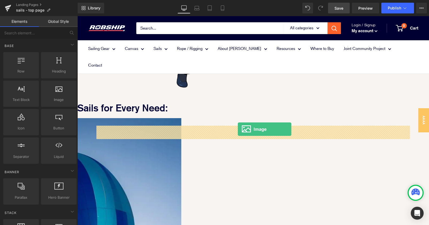
drag, startPoint x: 126, startPoint y: 106, endPoint x: 238, endPoint y: 129, distance: 114.4
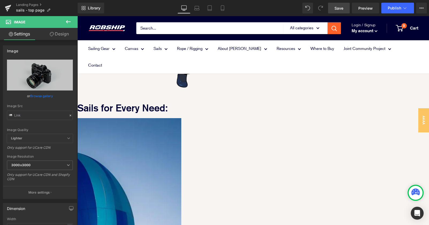
click at [77, 16] on span "Row" at bounding box center [77, 16] width 0 height 0
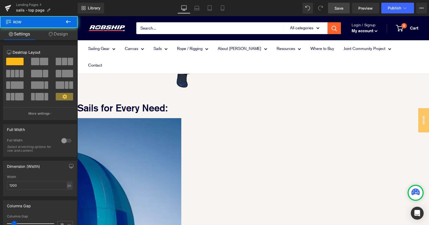
drag, startPoint x: 61, startPoint y: 33, endPoint x: 53, endPoint y: 53, distance: 21.5
click at [61, 33] on link "Design" at bounding box center [58, 34] width 39 height 12
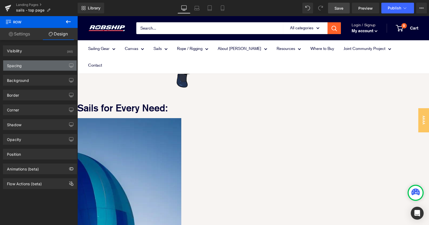
click at [45, 66] on div "Spacing" at bounding box center [39, 65] width 73 height 10
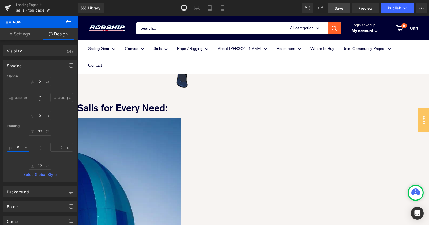
click at [17, 147] on input "text" at bounding box center [18, 147] width 23 height 9
type input "20"
click at [59, 147] on input "text" at bounding box center [61, 147] width 23 height 9
type input "2-0"
type input "20"
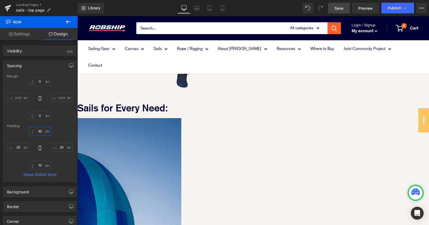
click at [39, 130] on input "text" at bounding box center [40, 130] width 23 height 9
type input "100"
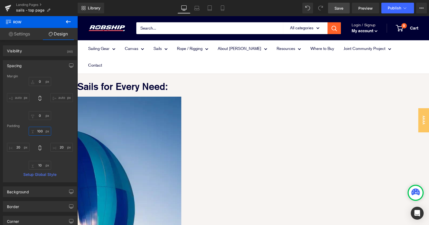
scroll to position [816, 0]
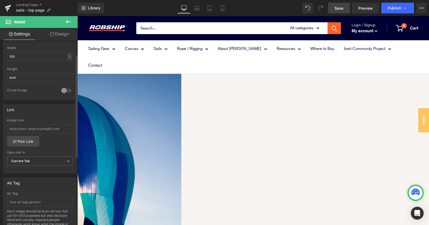
scroll to position [181, 0]
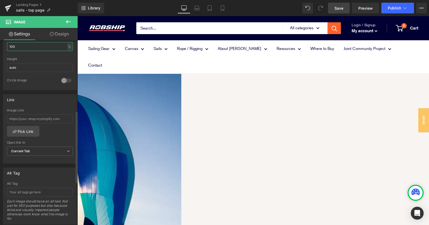
click at [43, 48] on input "100" at bounding box center [40, 46] width 66 height 9
drag, startPoint x: 30, startPoint y: 45, endPoint x: -4, endPoint y: 44, distance: 34.3
click at [0, 44] on html "Row You are previewing how the will restyle your page. You can not edit Element…" at bounding box center [214, 112] width 429 height 225
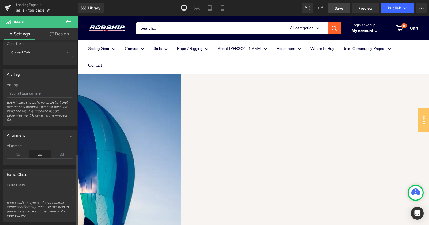
scroll to position [290, 0]
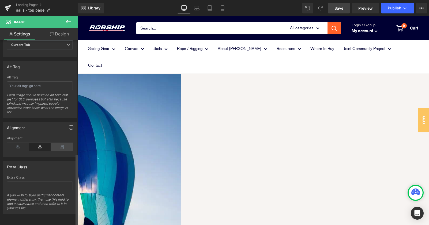
type input "15"
click at [58, 143] on icon at bounding box center [62, 147] width 22 height 8
click at [77, 16] on span "Row" at bounding box center [77, 16] width 0 height 0
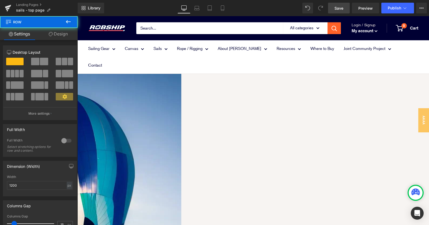
click at [66, 34] on link "Design" at bounding box center [58, 34] width 39 height 12
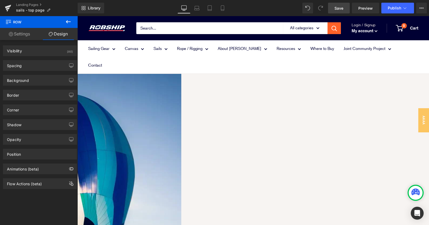
click at [19, 32] on link "Settings" at bounding box center [19, 34] width 39 height 12
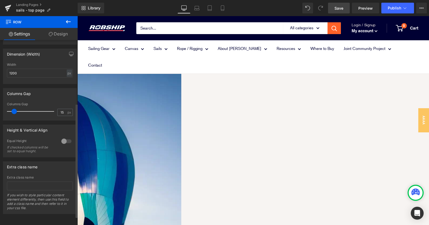
scroll to position [88, 0]
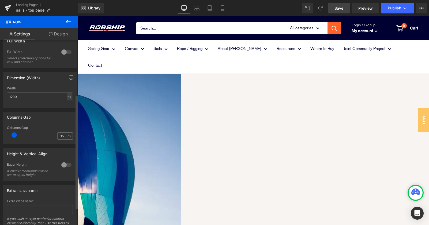
click at [65, 53] on div at bounding box center [66, 52] width 13 height 9
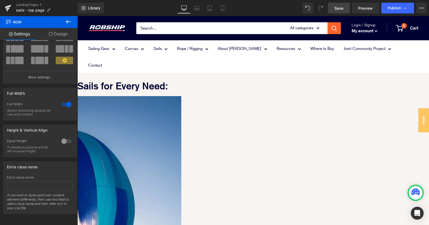
scroll to position [772, 0]
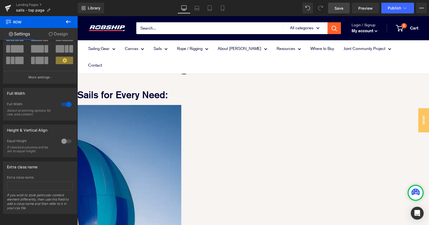
click at [77, 16] on span "Row" at bounding box center [77, 16] width 0 height 0
click at [63, 34] on link "Design" at bounding box center [58, 34] width 39 height 12
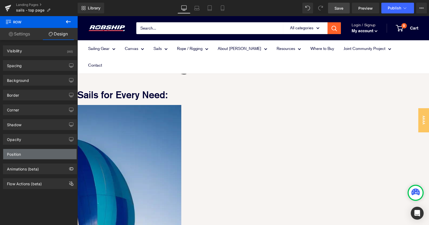
click at [56, 151] on div "Position" at bounding box center [39, 154] width 73 height 10
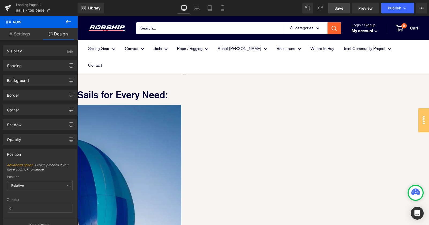
click at [48, 182] on span "Relative" at bounding box center [40, 185] width 66 height 9
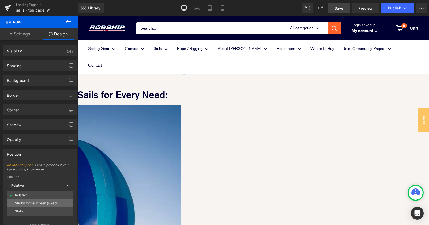
click at [47, 201] on div "Sticky to the screen (Fixed)" at bounding box center [36, 203] width 43 height 4
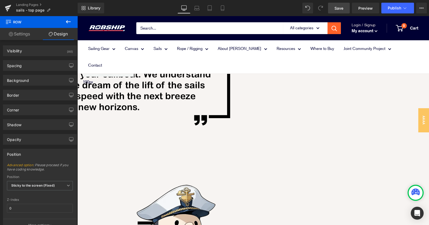
scroll to position [164, 0]
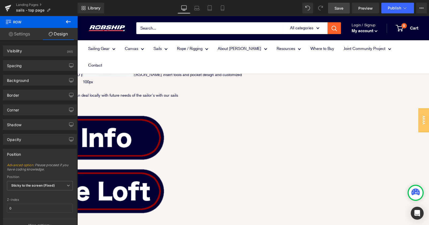
click at [77, 16] on span "Image" at bounding box center [77, 16] width 0 height 0
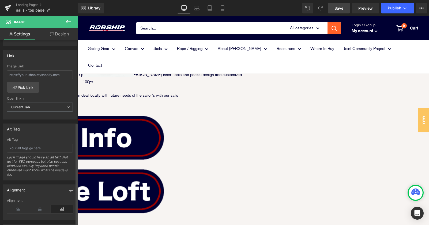
scroll to position [230, 0]
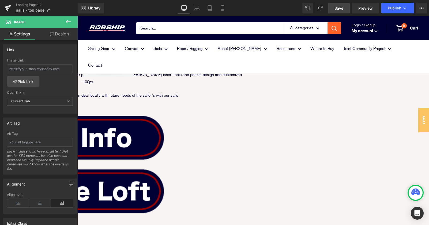
click at [72, 33] on link "Design" at bounding box center [59, 34] width 39 height 12
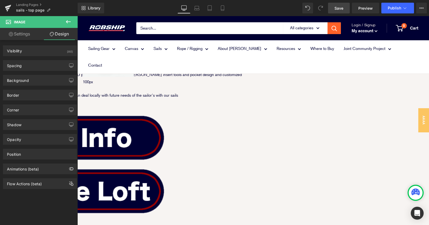
click at [77, 16] on span "Row" at bounding box center [77, 16] width 0 height 0
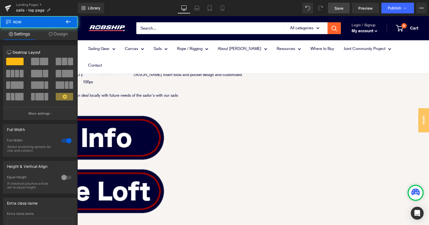
click at [57, 34] on link "Design" at bounding box center [58, 34] width 39 height 12
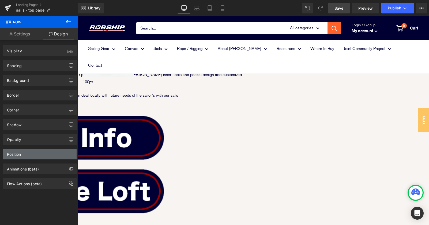
click at [35, 155] on div "Position" at bounding box center [39, 154] width 73 height 10
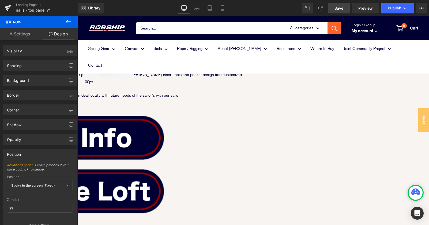
scroll to position [51, 0]
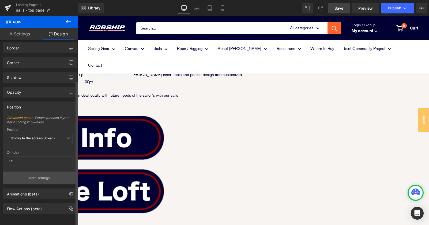
click at [49, 173] on button "More settings" at bounding box center [39, 177] width 73 height 13
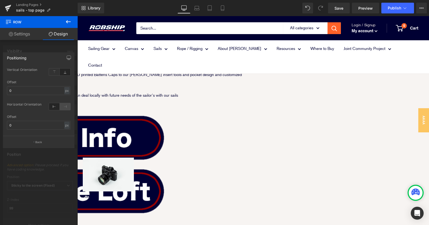
scroll to position [51, 0]
click at [66, 106] on icon at bounding box center [65, 106] width 11 height 7
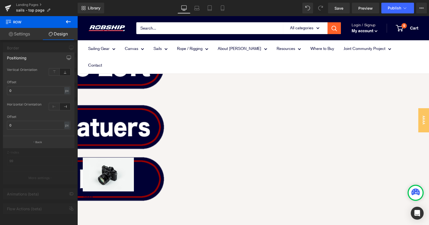
scroll to position [0, 0]
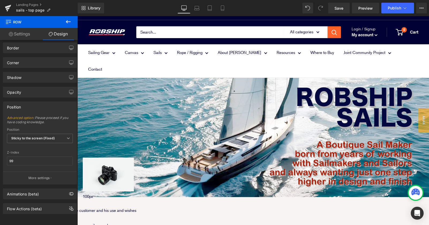
click at [77, 16] on span "Image" at bounding box center [77, 16] width 0 height 0
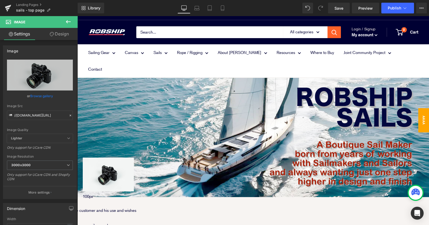
click at [423, 120] on span "aaaa" at bounding box center [424, 120] width 11 height 24
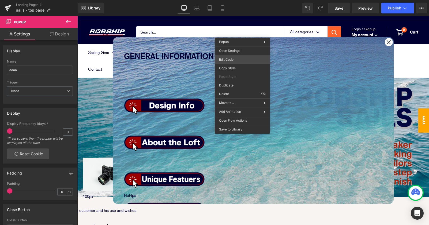
click at [243, 0] on div "Image You are previewing how the will restyle your page. You can not edit Eleme…" at bounding box center [214, 0] width 429 height 0
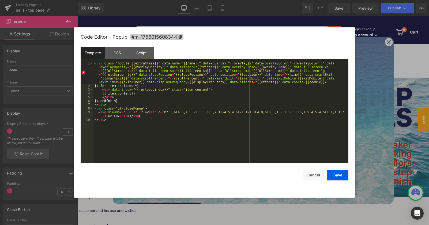
click at [166, 38] on span "#m-1756015608344" at bounding box center [156, 37] width 53 height 6
click at [311, 175] on button "Cancel" at bounding box center [313, 174] width 21 height 11
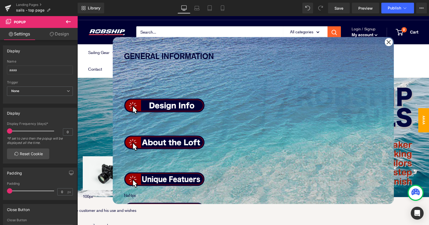
click at [77, 16] on span "Image" at bounding box center [77, 16] width 0 height 0
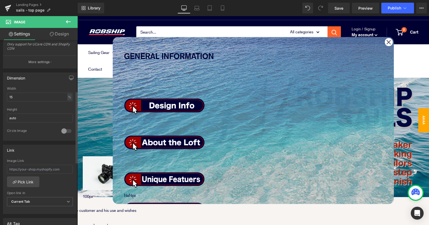
scroll to position [132, 0]
click at [42, 163] on input "text" at bounding box center [40, 166] width 66 height 9
drag, startPoint x: 63, startPoint y: 165, endPoint x: -4, endPoint y: 165, distance: 66.7
click at [0, 165] on html "Image You are previewing how the will restyle your page. You can not edit Eleme…" at bounding box center [214, 112] width 429 height 225
paste input "#m-1756015608344"
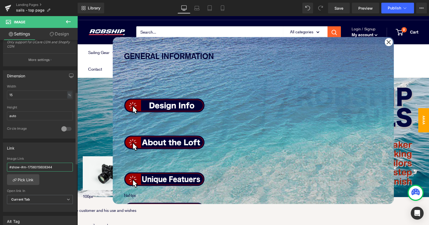
click at [22, 167] on input "#show-#m-1756015608344" at bounding box center [40, 166] width 66 height 9
type input "#show-m-1756015608344"
click at [56, 153] on div "Link #show-m-1756015608344 Image Link #show-m-1756015608344 Pick Link Current T…" at bounding box center [40, 176] width 74 height 69
click at [341, 8] on span "Save" at bounding box center [339, 8] width 9 height 6
click at [393, 8] on span "Publish" at bounding box center [394, 8] width 13 height 4
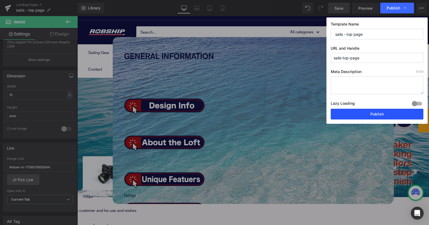
drag, startPoint x: 362, startPoint y: 116, endPoint x: 256, endPoint y: 103, distance: 106.5
click at [362, 116] on button "Publish" at bounding box center [377, 114] width 93 height 11
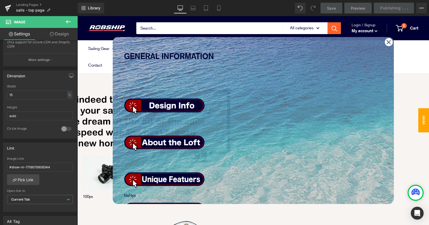
scroll to position [485, 0]
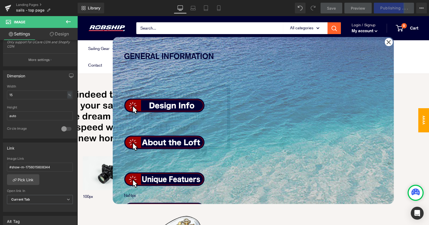
click at [389, 42] on icon at bounding box center [389, 42] width 4 height 4
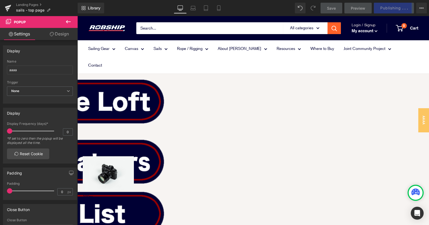
scroll to position [0, 0]
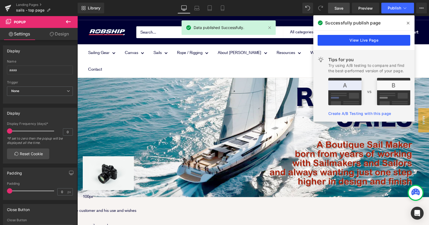
click at [353, 37] on link "View Live Page" at bounding box center [364, 40] width 93 height 11
